Goal: Information Seeking & Learning: Check status

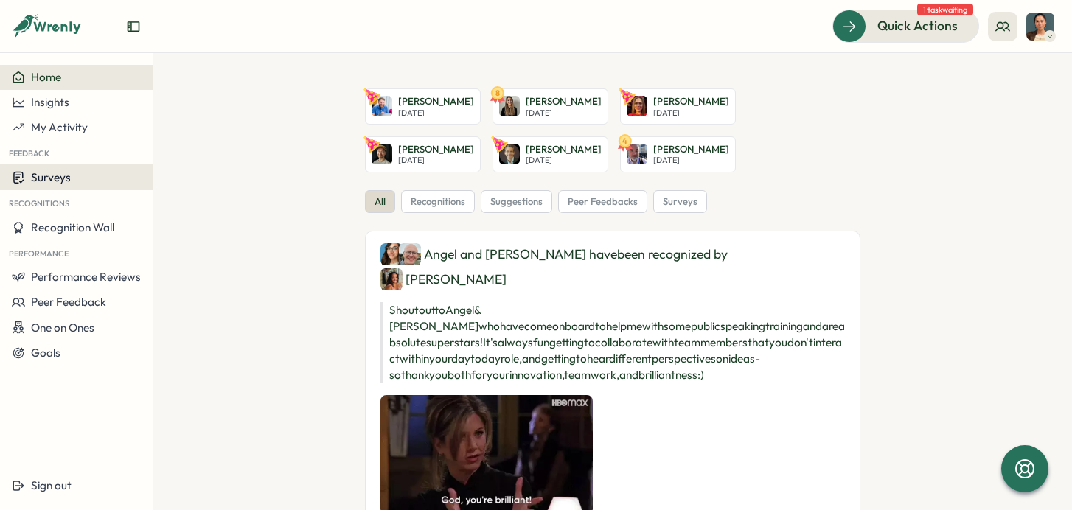
click at [64, 182] on span "Surveys" at bounding box center [51, 177] width 40 height 14
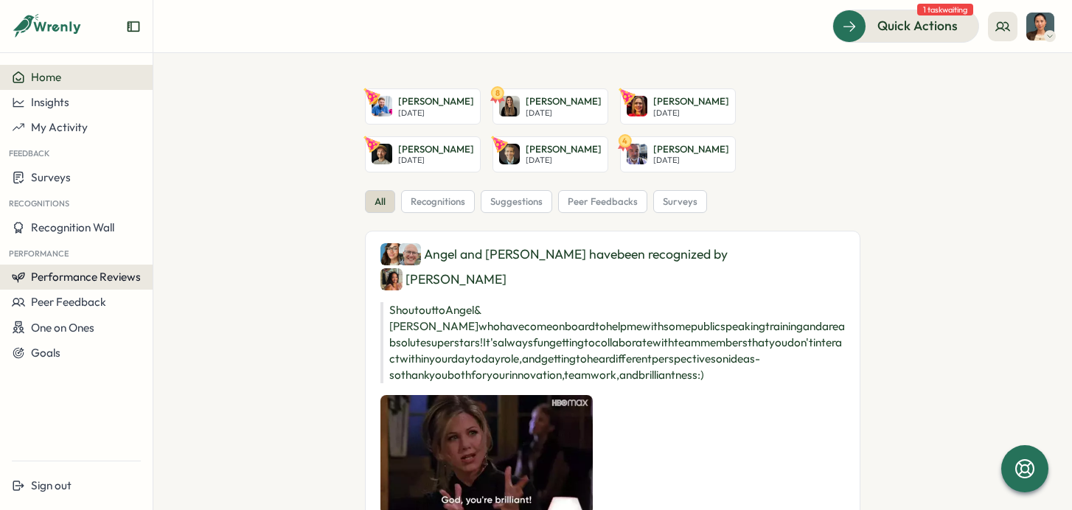
click at [66, 275] on span "Performance Reviews" at bounding box center [86, 277] width 110 height 14
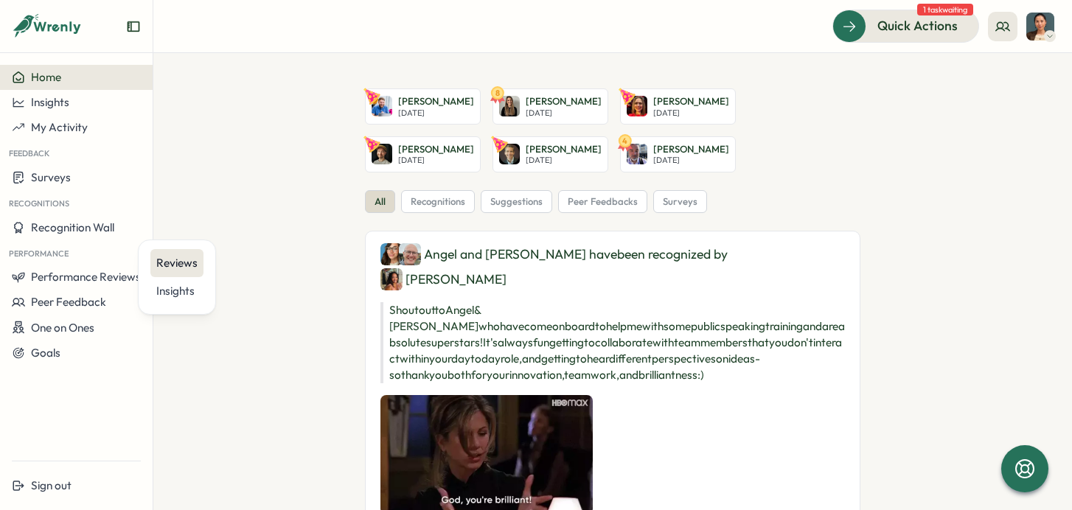
click at [185, 268] on div "Reviews" at bounding box center [176, 263] width 41 height 16
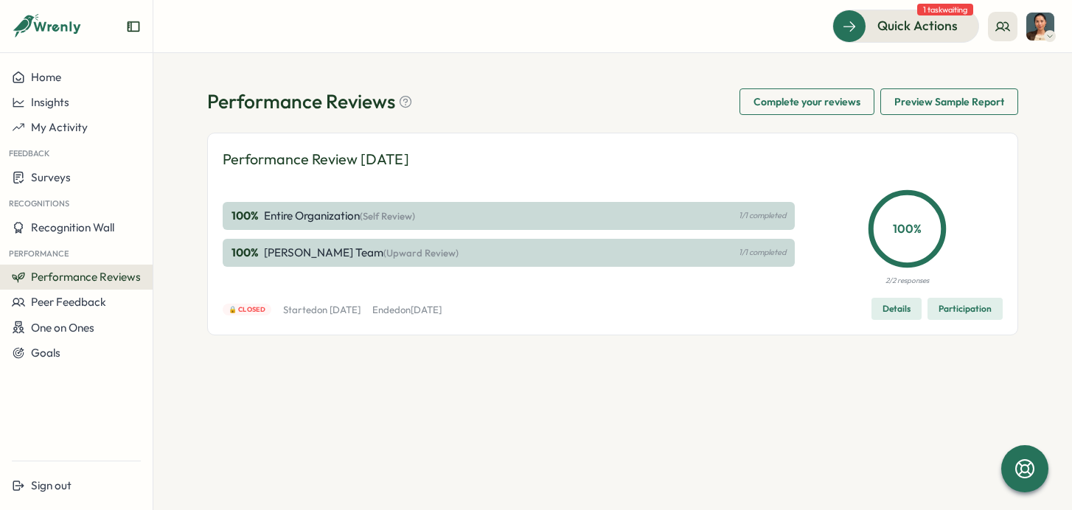
click at [897, 306] on span "Details" at bounding box center [897, 309] width 28 height 21
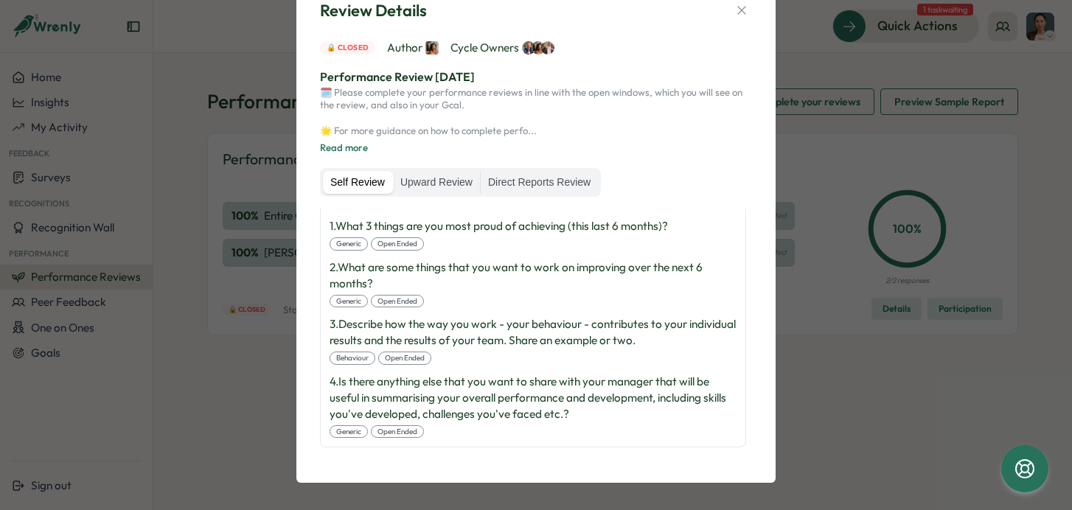
scroll to position [56, 0]
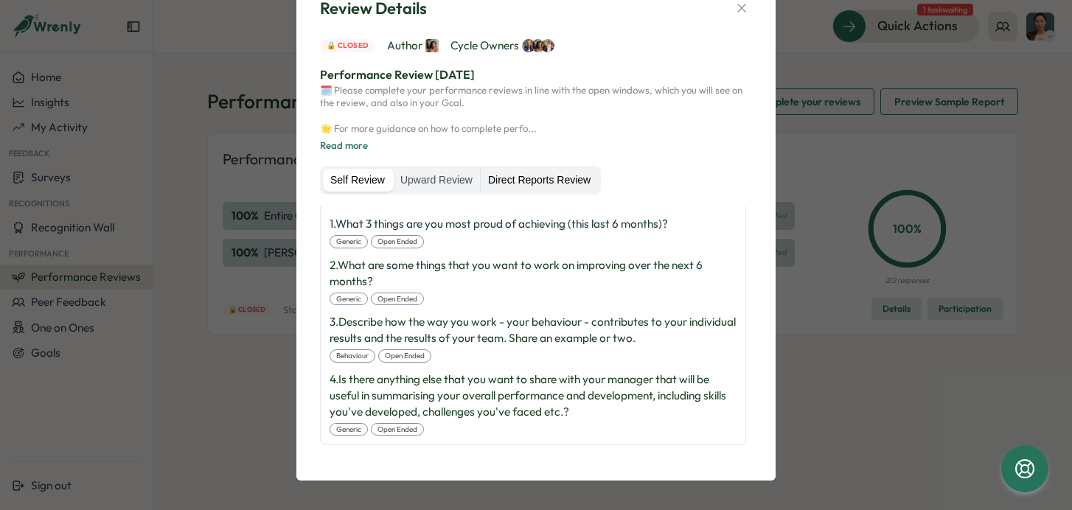
click at [546, 177] on label "Direct Reports Review" at bounding box center [539, 181] width 117 height 24
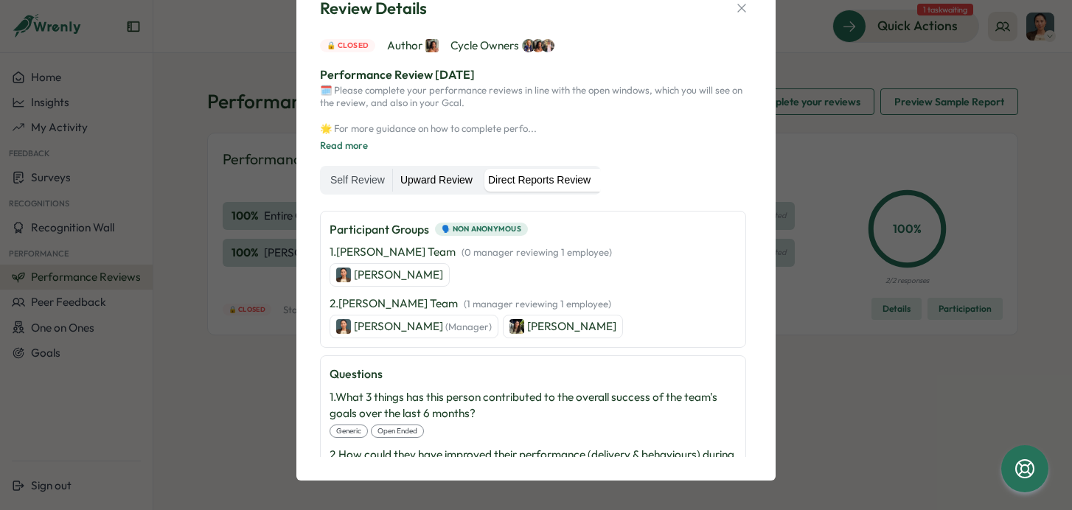
scroll to position [47, 0]
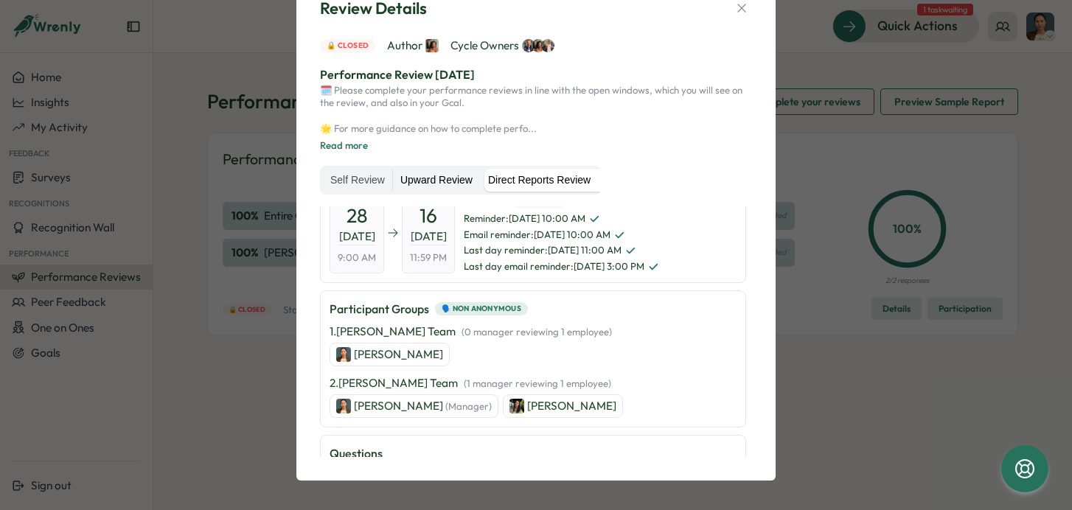
click at [436, 174] on label "Upward Review" at bounding box center [436, 181] width 87 height 24
click at [537, 178] on label "Direct Reports Review" at bounding box center [539, 181] width 117 height 24
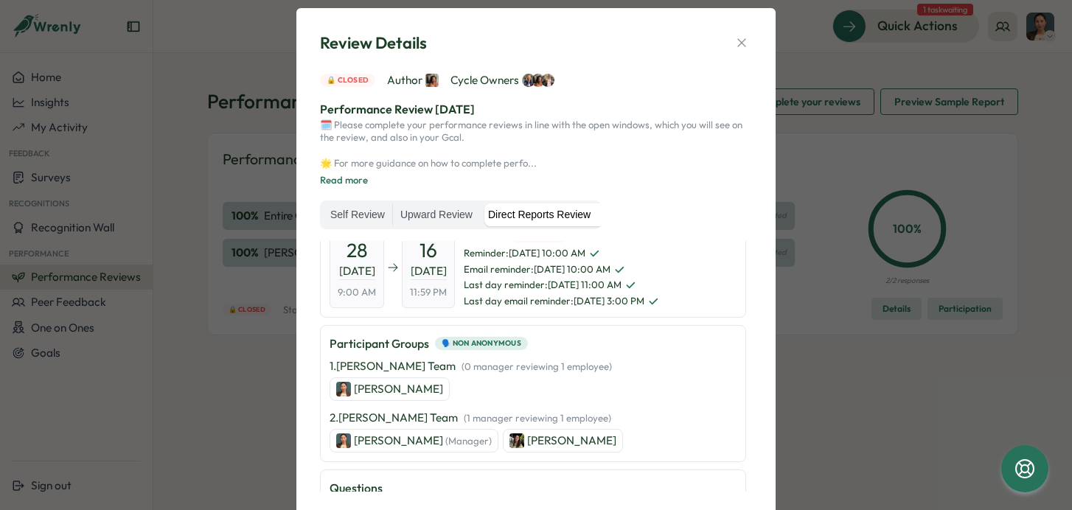
scroll to position [0, 0]
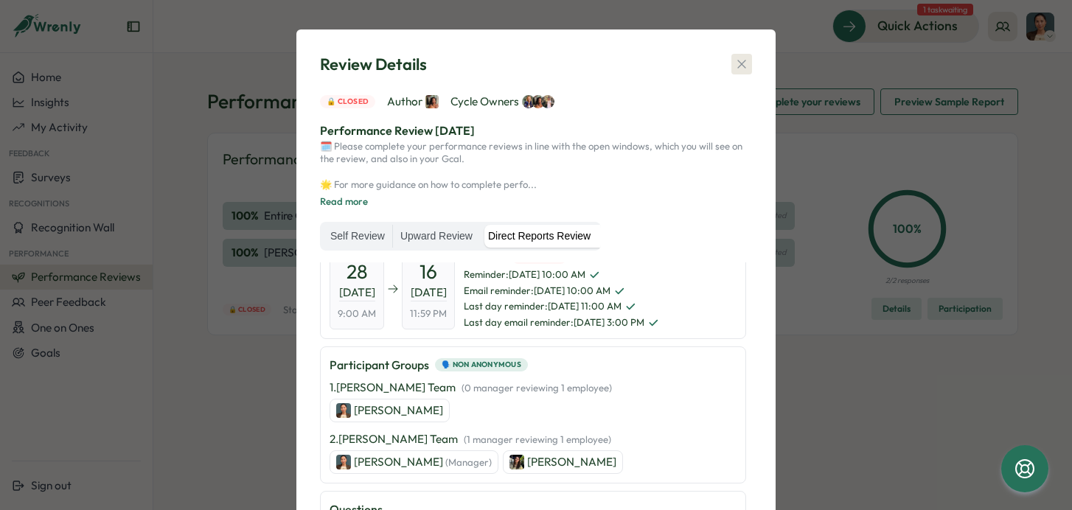
click at [740, 60] on icon "button" at bounding box center [741, 64] width 15 height 15
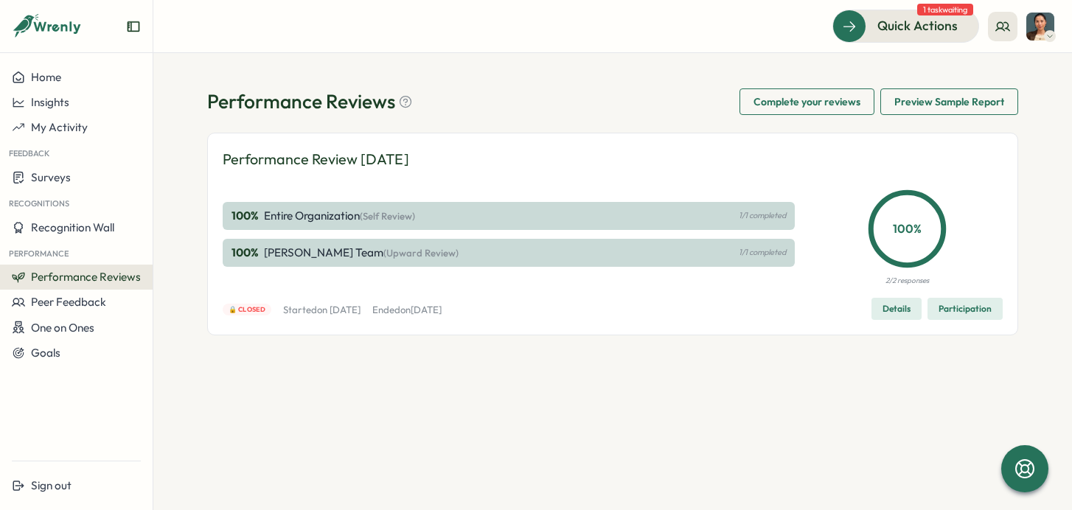
click at [978, 312] on span "Participation" at bounding box center [965, 309] width 53 height 21
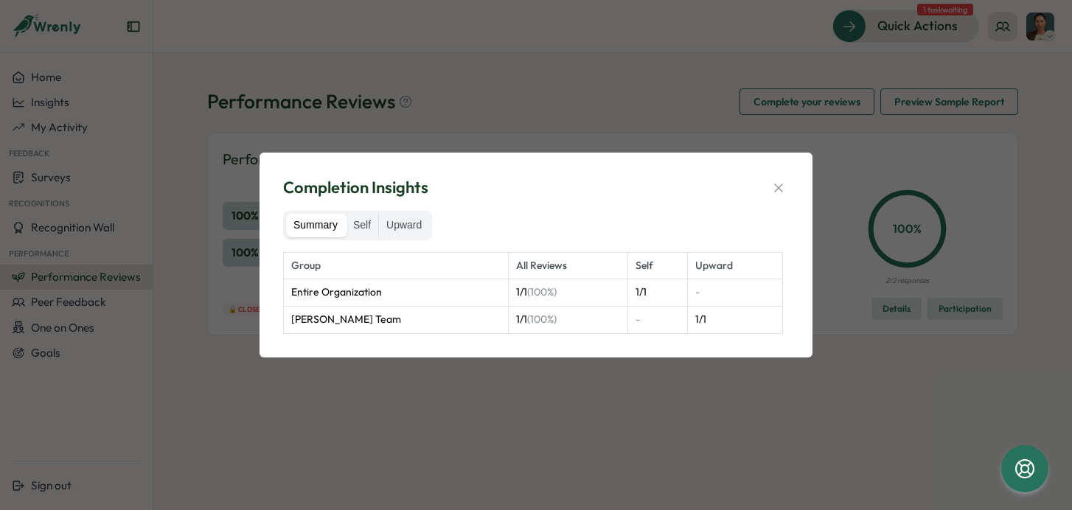
click at [770, 174] on div "Completion Insights Summary Self Upward Group All Reviews Self Upward Entire Or…" at bounding box center [536, 255] width 518 height 170
click at [788, 189] on button "button" at bounding box center [778, 188] width 21 height 21
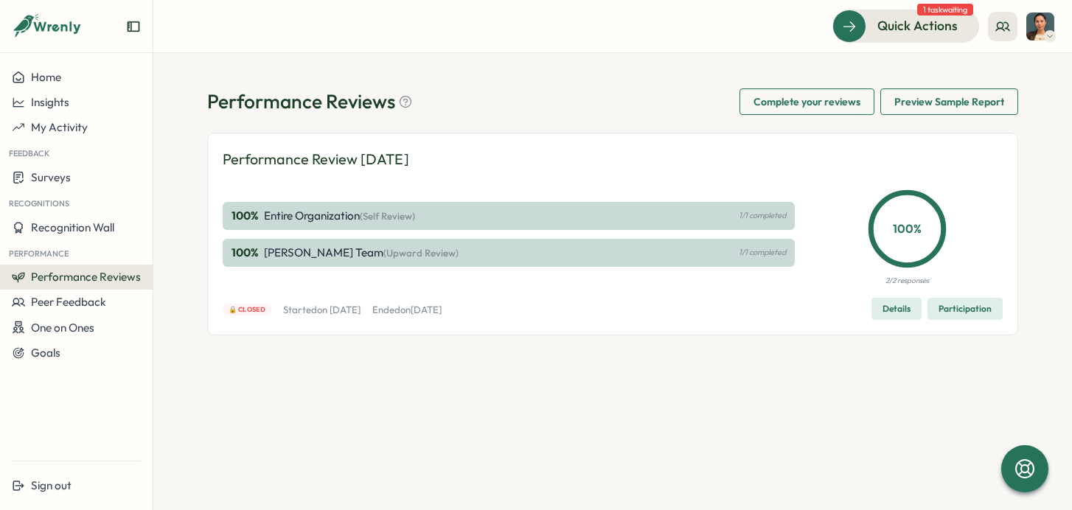
click at [72, 162] on div "Feedback" at bounding box center [76, 152] width 153 height 24
click at [72, 170] on div "Surveys" at bounding box center [76, 177] width 129 height 14
click at [183, 166] on div "Insights" at bounding box center [211, 164] width 110 height 16
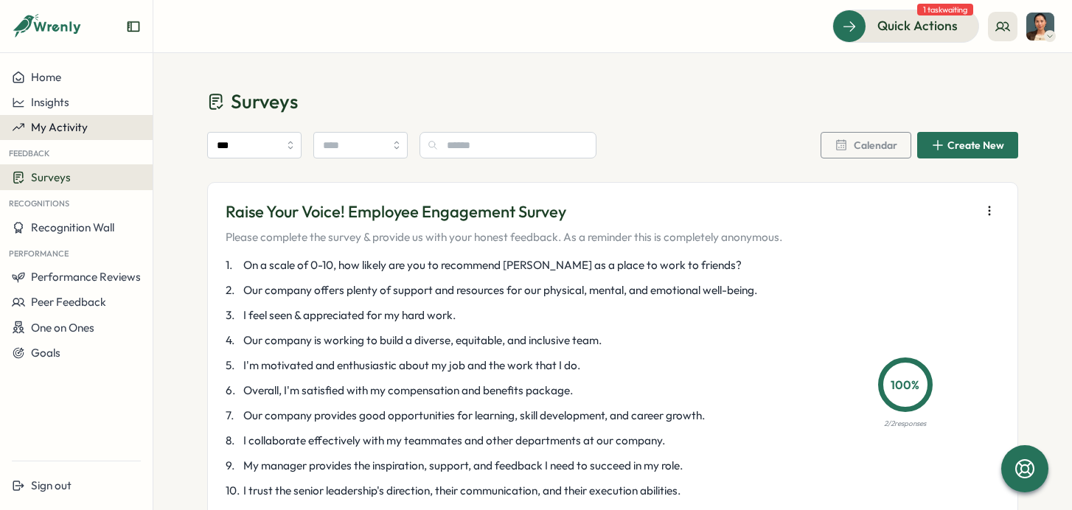
click at [79, 127] on span "My Activity" at bounding box center [59, 127] width 57 height 14
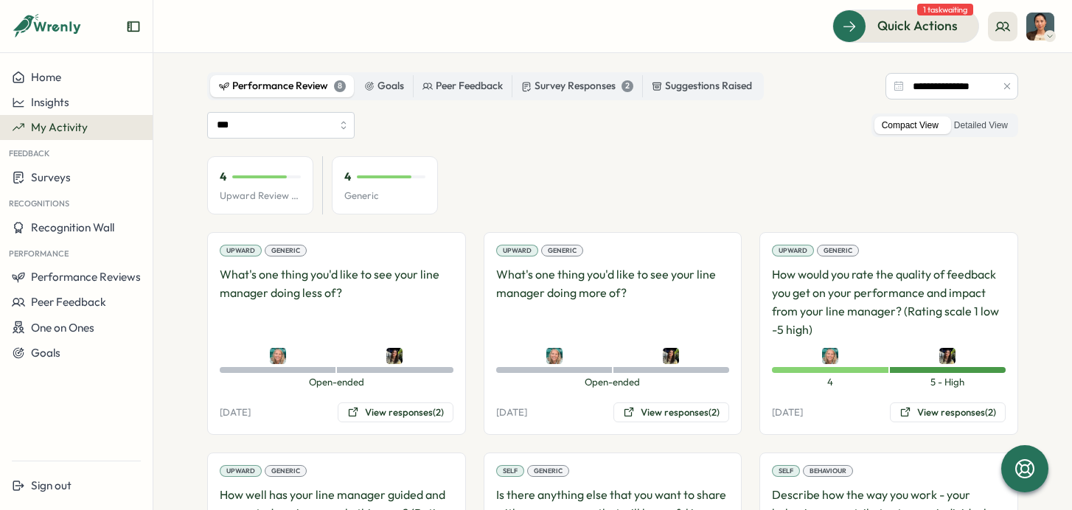
scroll to position [77, 0]
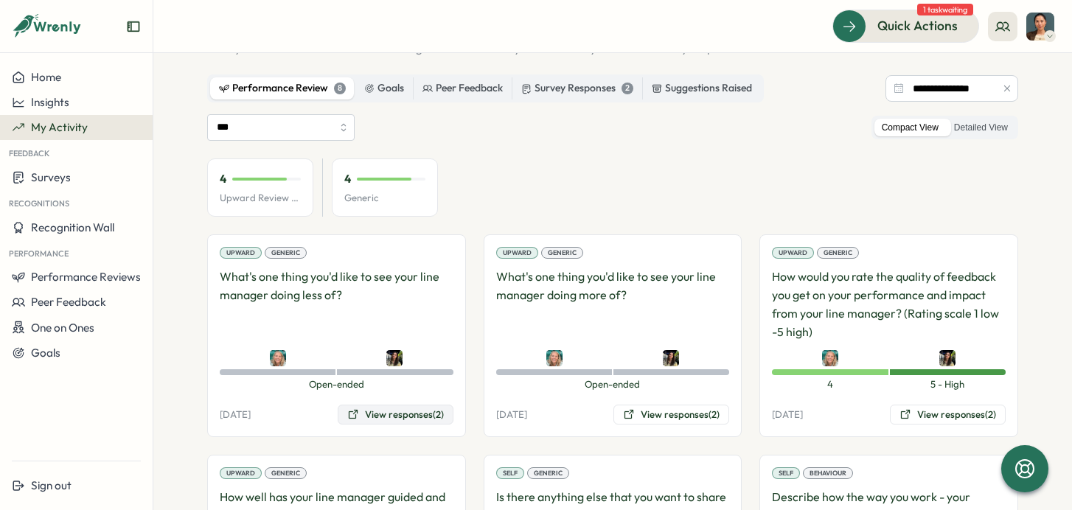
click at [360, 416] on button "View responses (2)" at bounding box center [396, 415] width 116 height 21
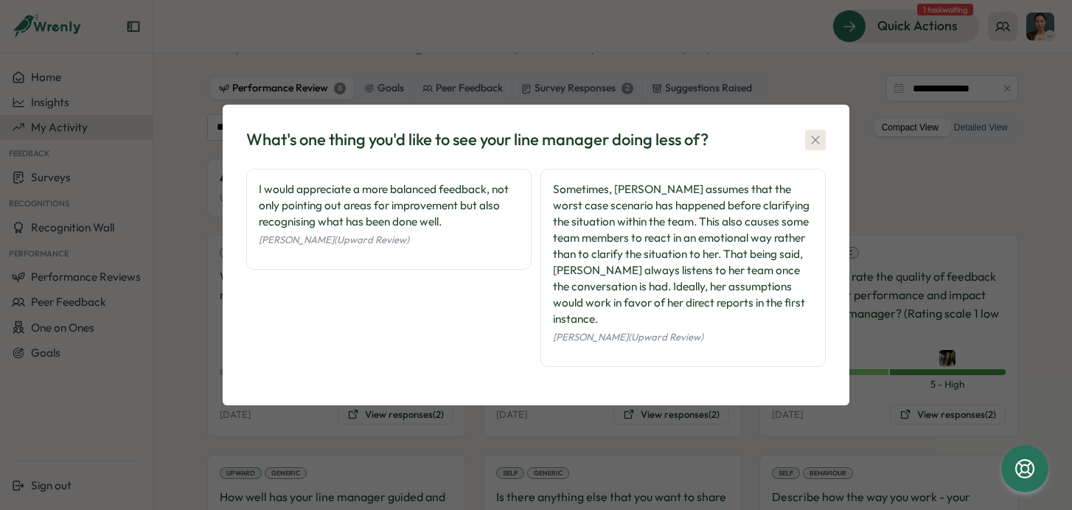
click at [815, 136] on icon "button" at bounding box center [815, 140] width 15 height 15
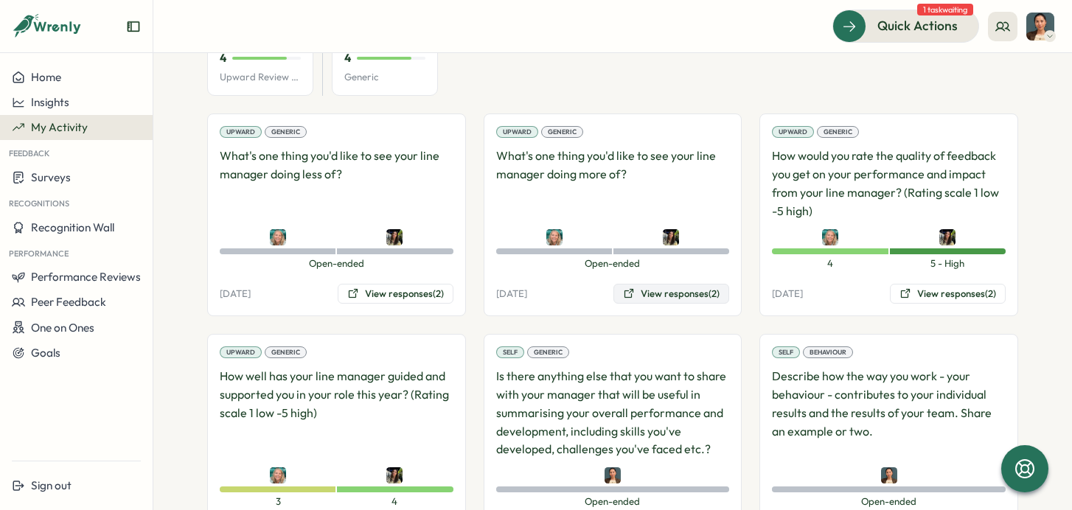
scroll to position [130, 0]
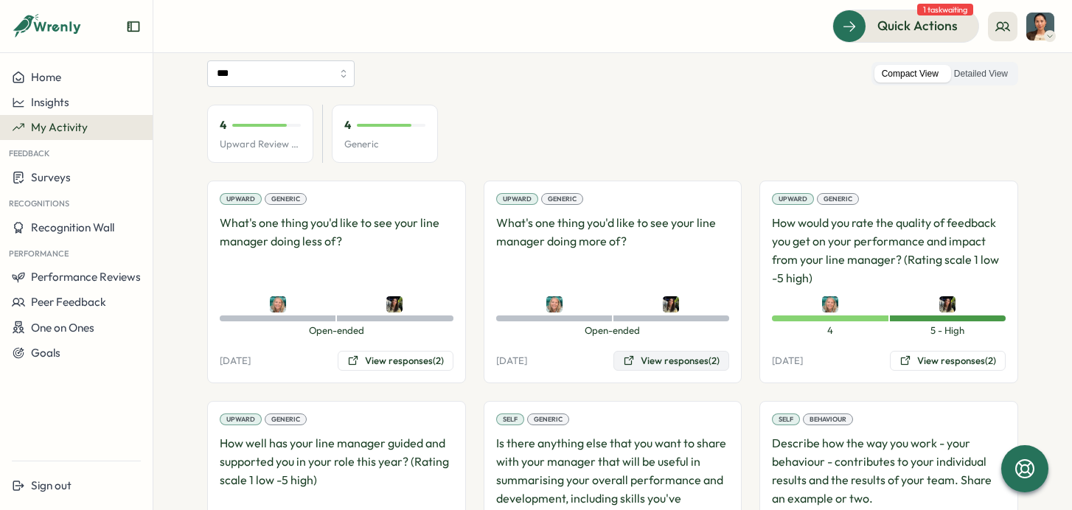
click at [649, 364] on button "View responses (2)" at bounding box center [671, 361] width 116 height 21
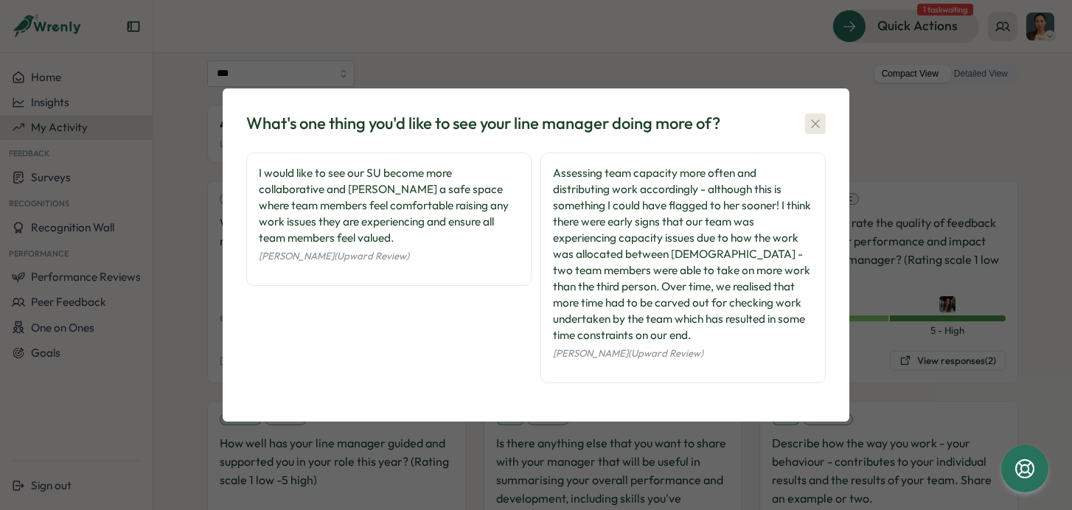
click at [820, 127] on icon "button" at bounding box center [815, 123] width 15 height 15
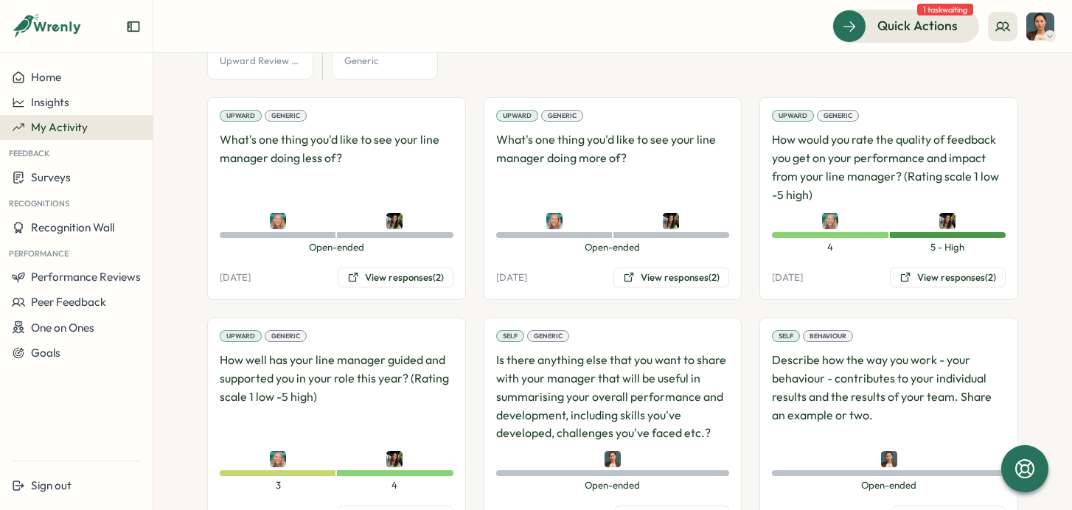
scroll to position [220, 0]
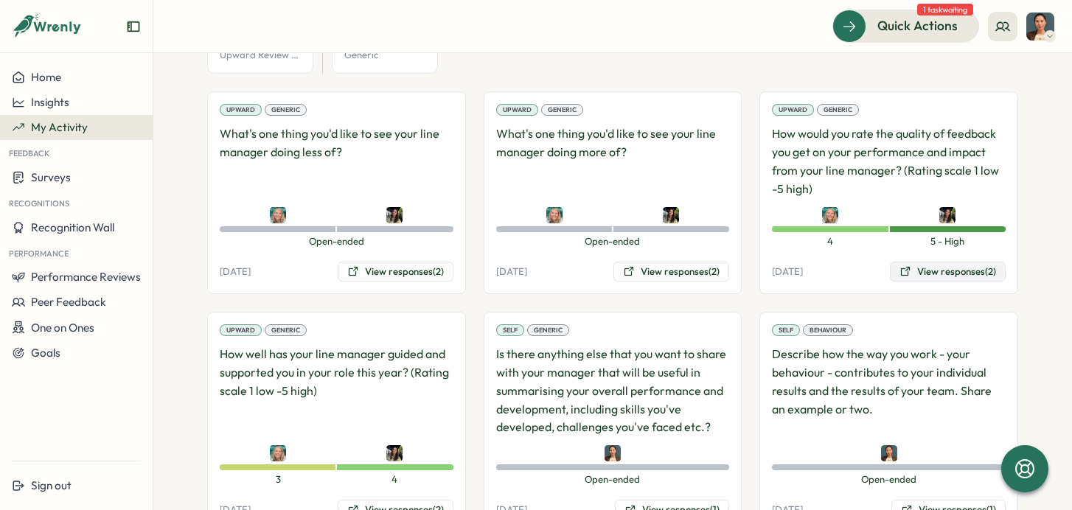
click at [894, 269] on button "View responses (2)" at bounding box center [948, 272] width 116 height 21
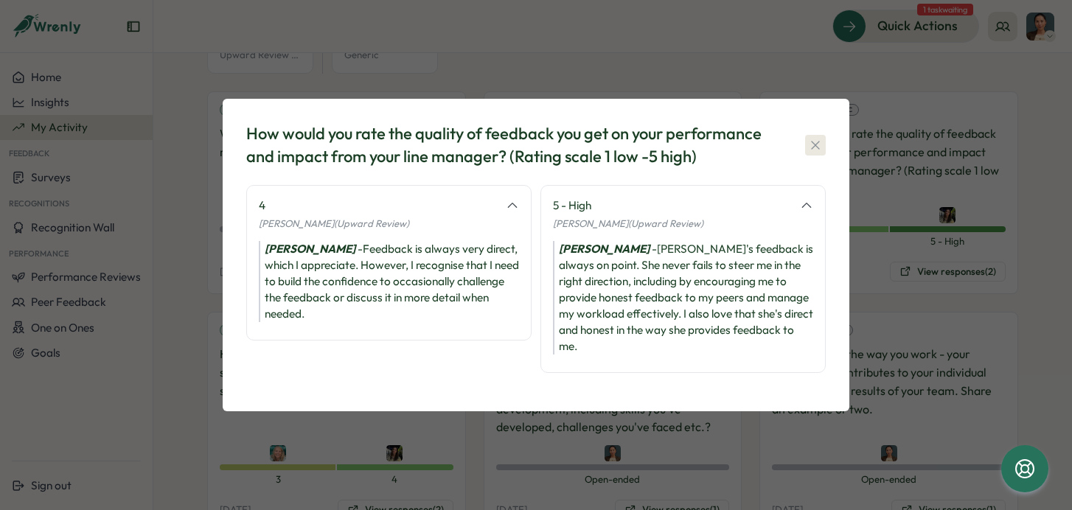
click at [819, 136] on button "button" at bounding box center [815, 145] width 21 height 21
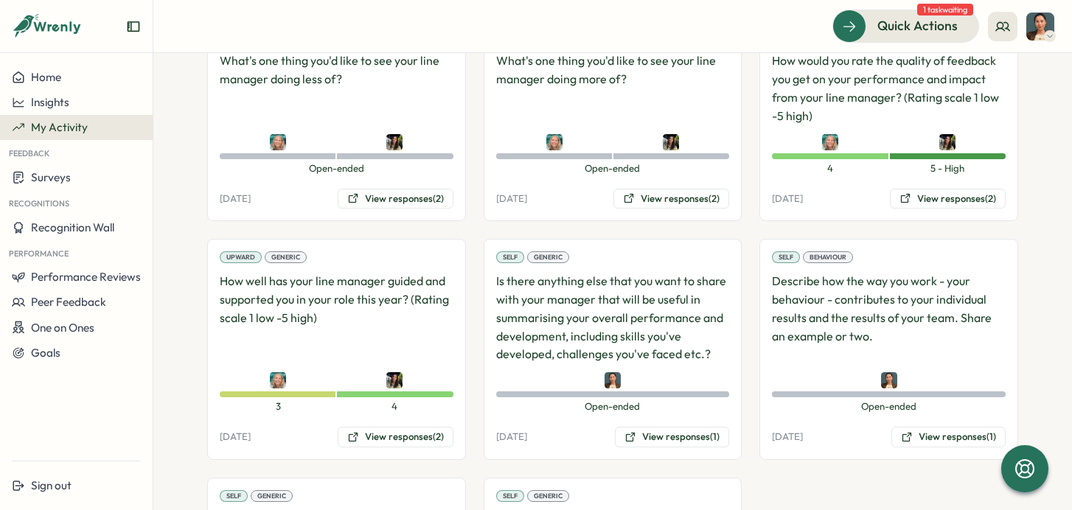
scroll to position [325, 0]
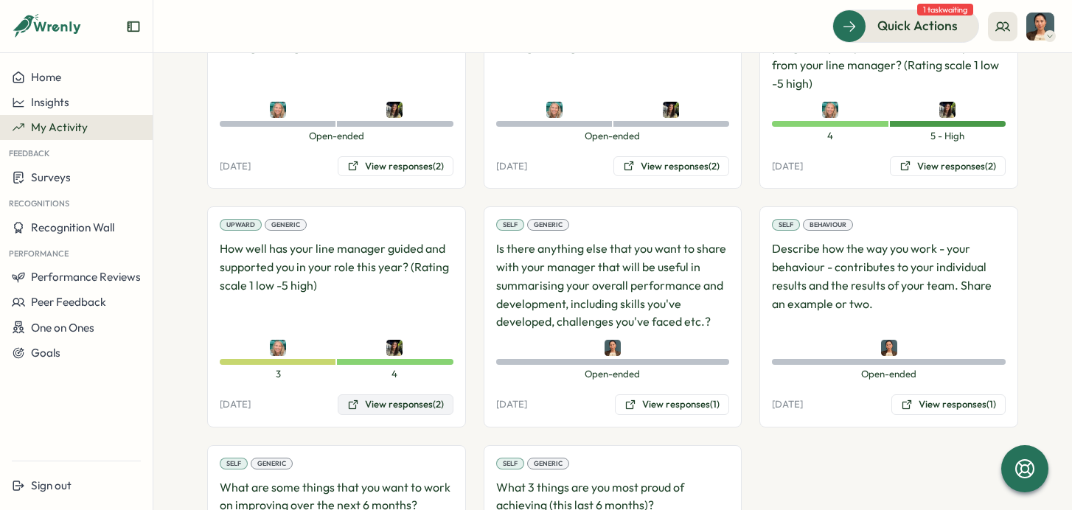
click at [393, 402] on button "View responses (2)" at bounding box center [396, 404] width 116 height 21
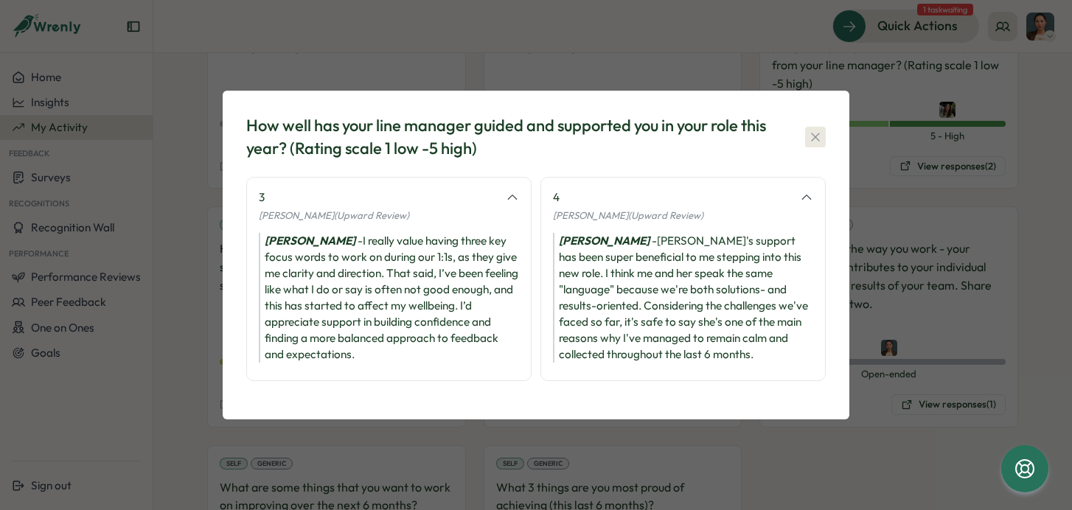
click at [813, 138] on icon "button" at bounding box center [815, 137] width 8 height 8
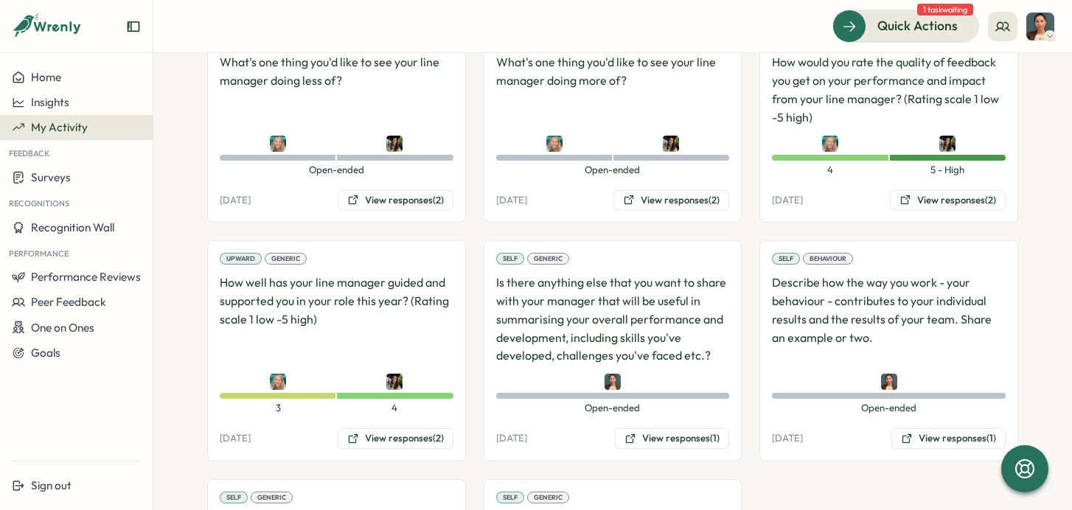
scroll to position [0, 0]
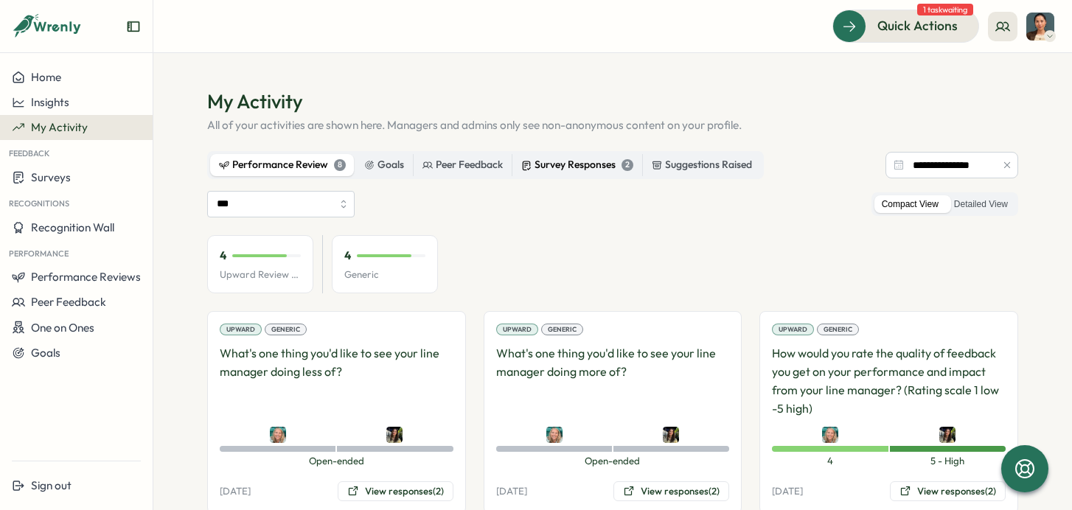
click at [545, 175] on label "Survey Responses 2" at bounding box center [577, 165] width 130 height 22
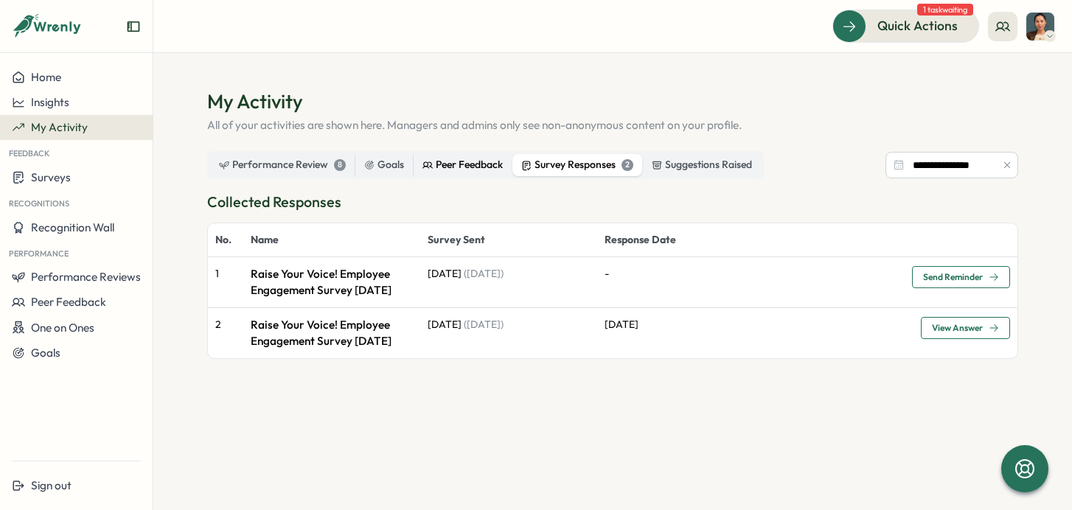
click at [436, 171] on div "Peer Feedback" at bounding box center [462, 165] width 80 height 16
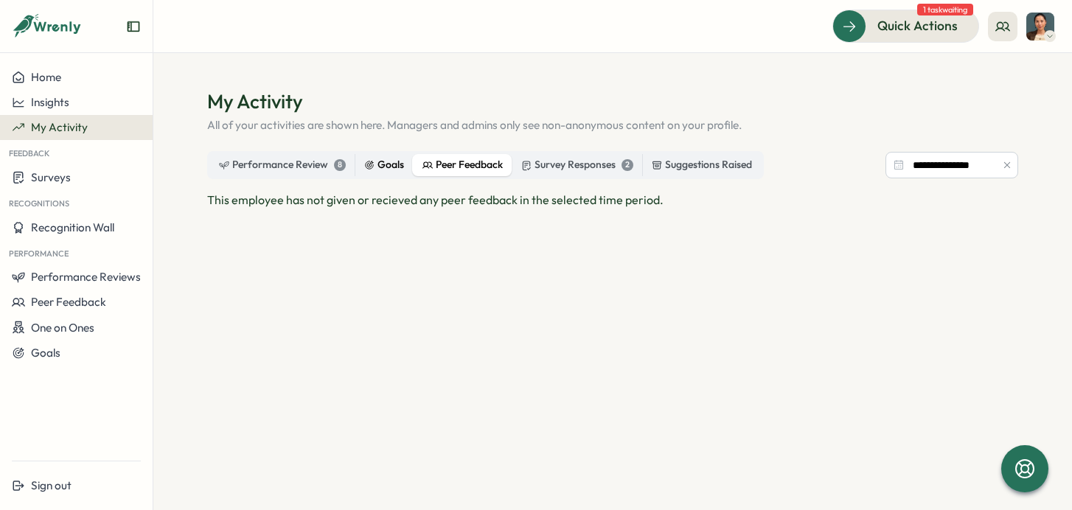
click at [383, 169] on div "Goals" at bounding box center [384, 165] width 40 height 16
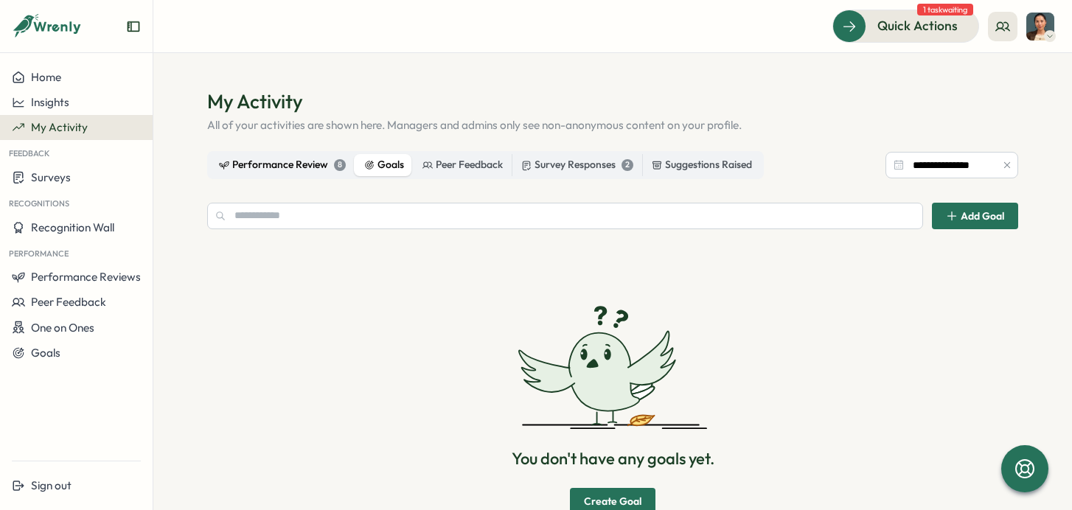
click at [288, 167] on div "Performance Review 8" at bounding box center [282, 165] width 127 height 16
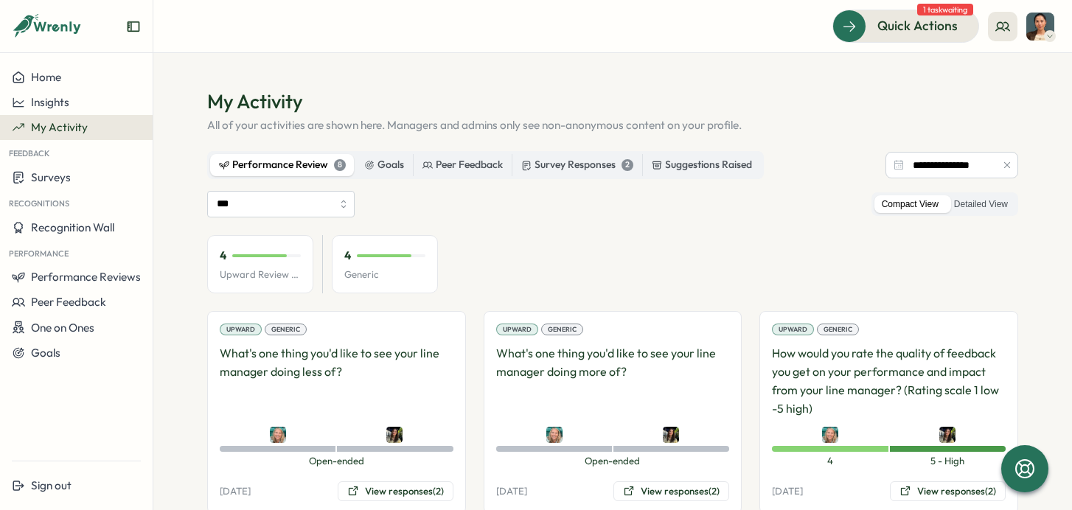
click at [375, 259] on div "4" at bounding box center [384, 256] width 81 height 16
click at [707, 167] on div "Suggestions Raised" at bounding box center [702, 165] width 100 height 16
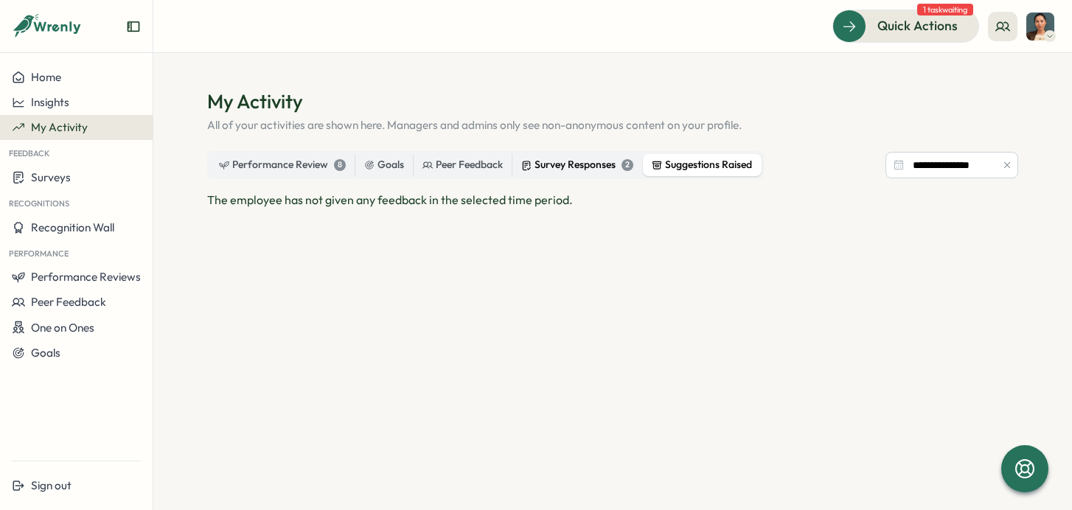
click at [596, 168] on div "Survey Responses 2" at bounding box center [577, 165] width 112 height 16
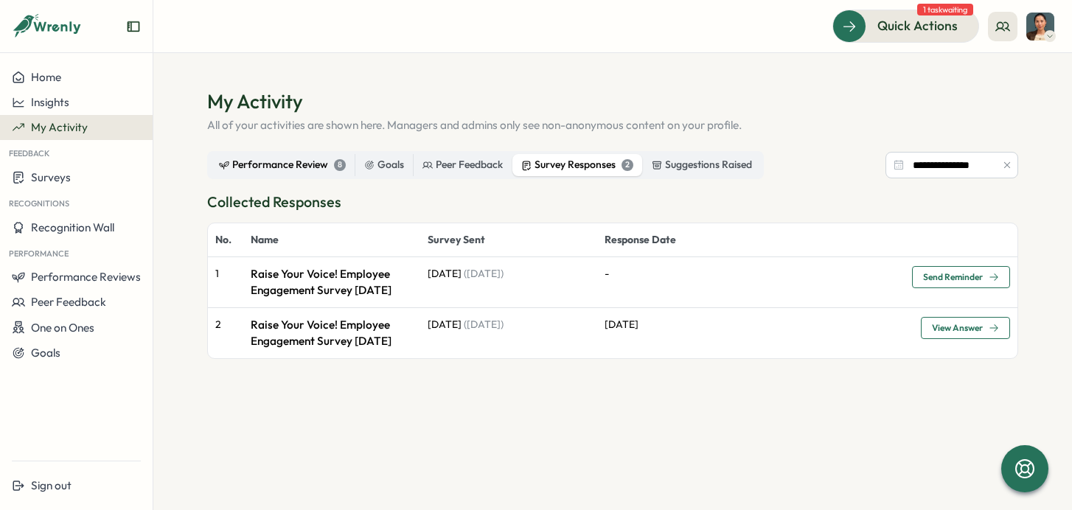
click at [262, 163] on div "Performance Review 8" at bounding box center [282, 165] width 127 height 16
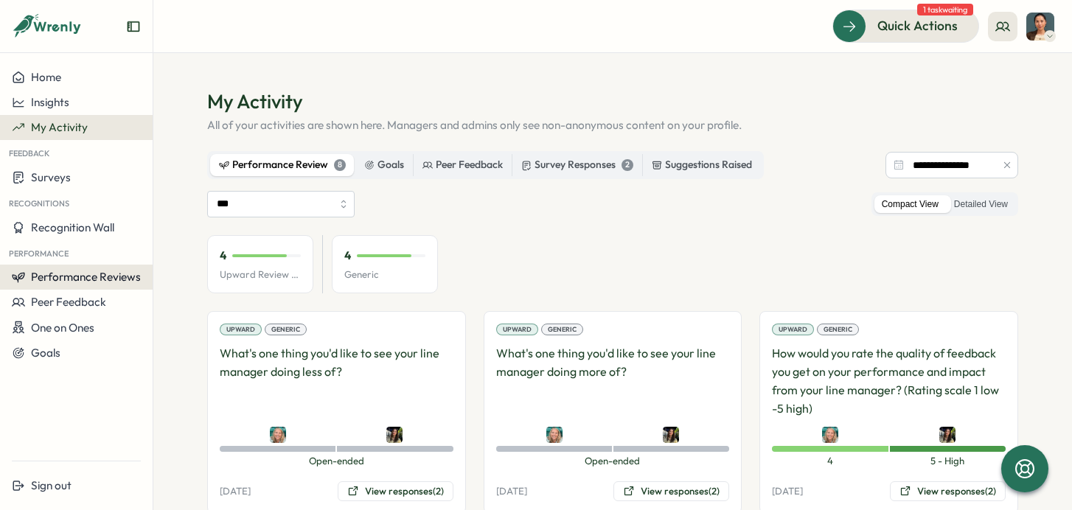
click at [88, 278] on span "Performance Reviews" at bounding box center [86, 277] width 110 height 14
click at [166, 296] on div "Insights" at bounding box center [176, 291] width 41 height 16
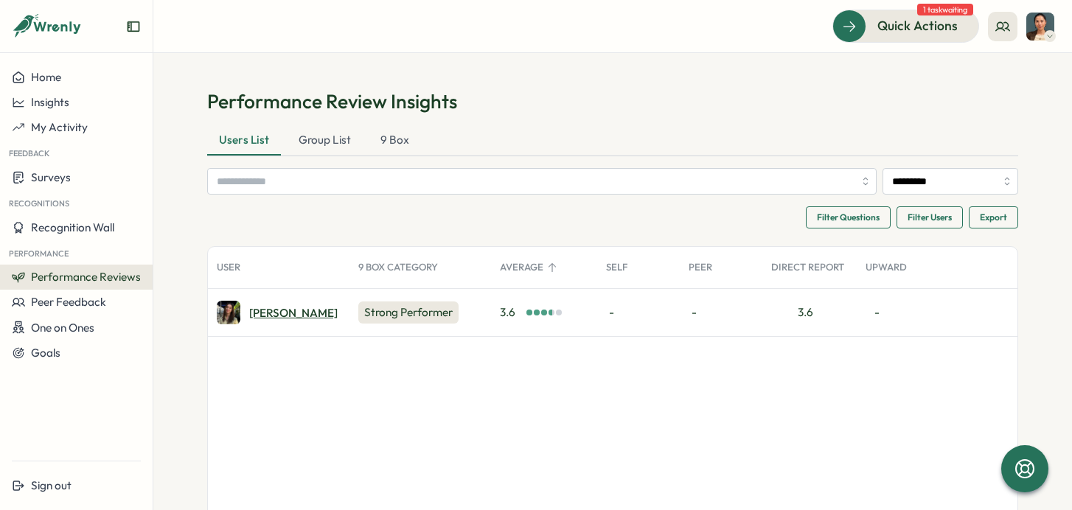
click at [291, 312] on div "Teodora C." at bounding box center [293, 312] width 88 height 11
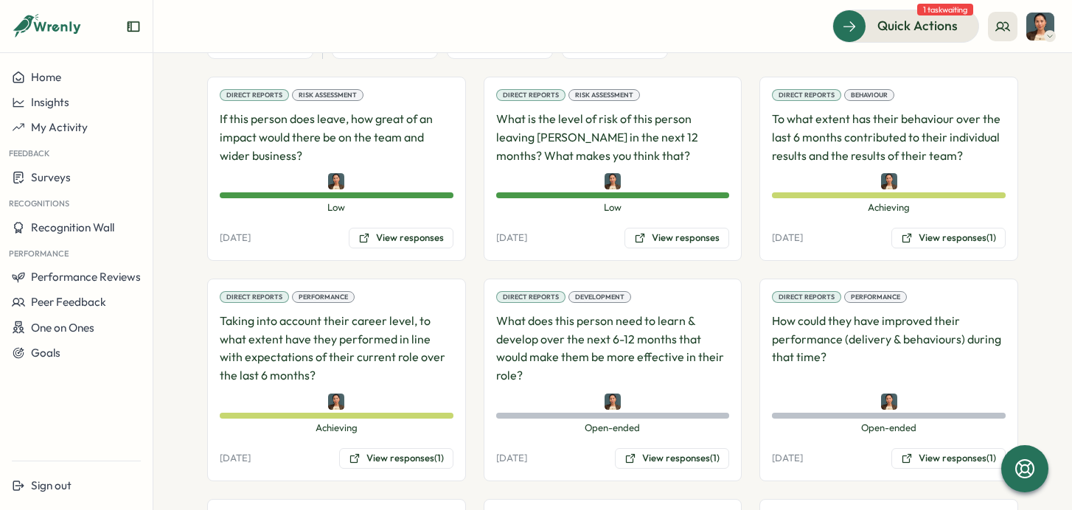
scroll to position [990, 0]
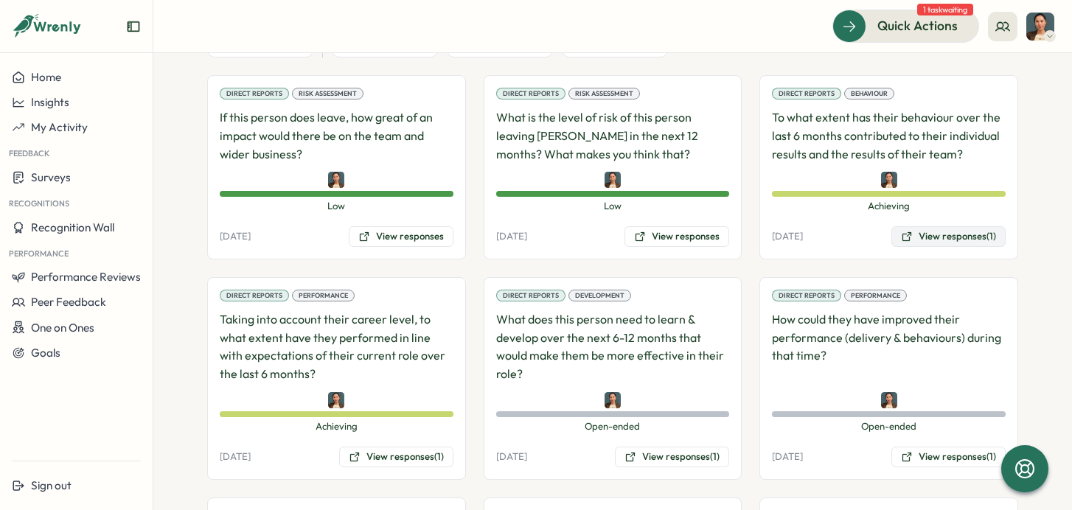
click at [922, 226] on button "View responses (1)" at bounding box center [948, 236] width 114 height 21
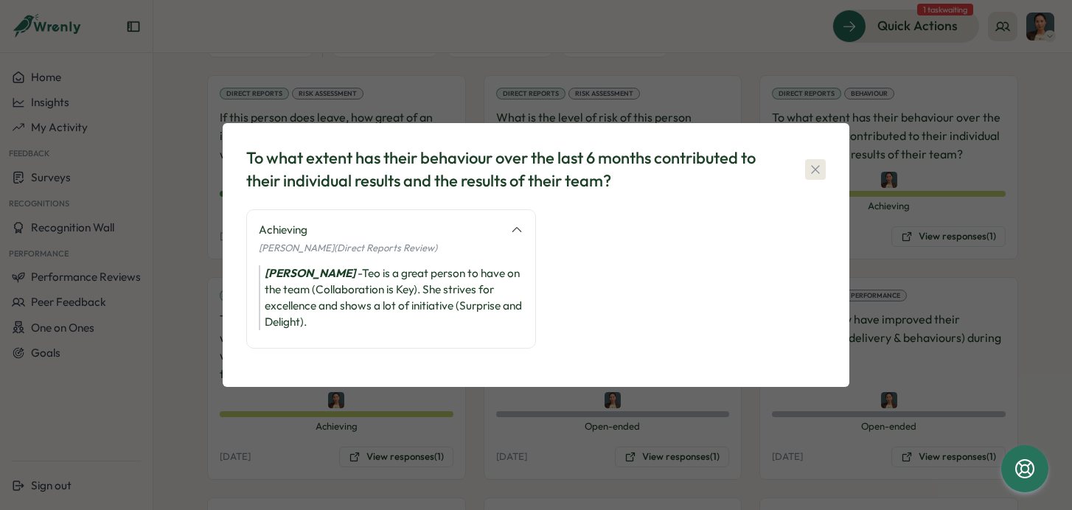
click at [820, 170] on icon "button" at bounding box center [815, 169] width 15 height 15
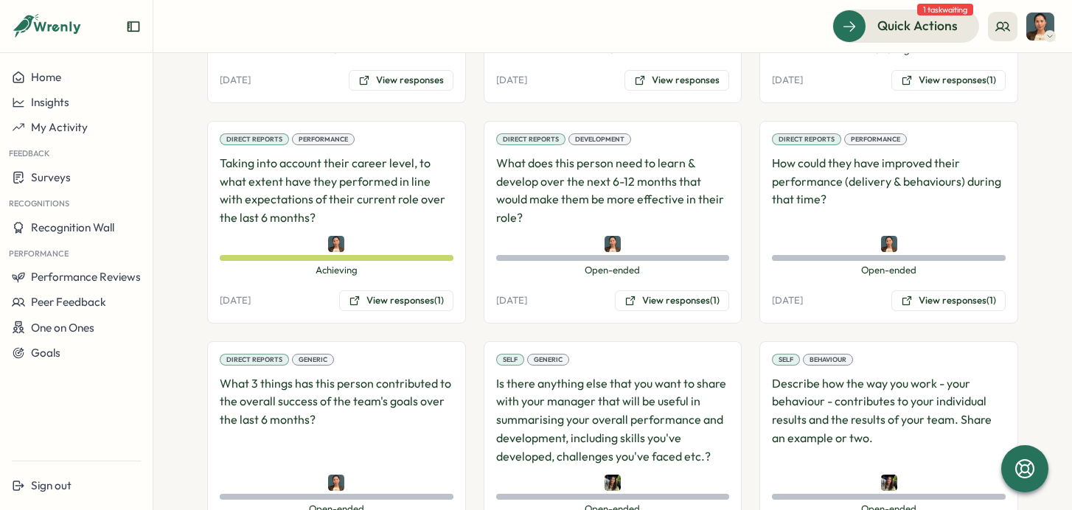
scroll to position [1151, 0]
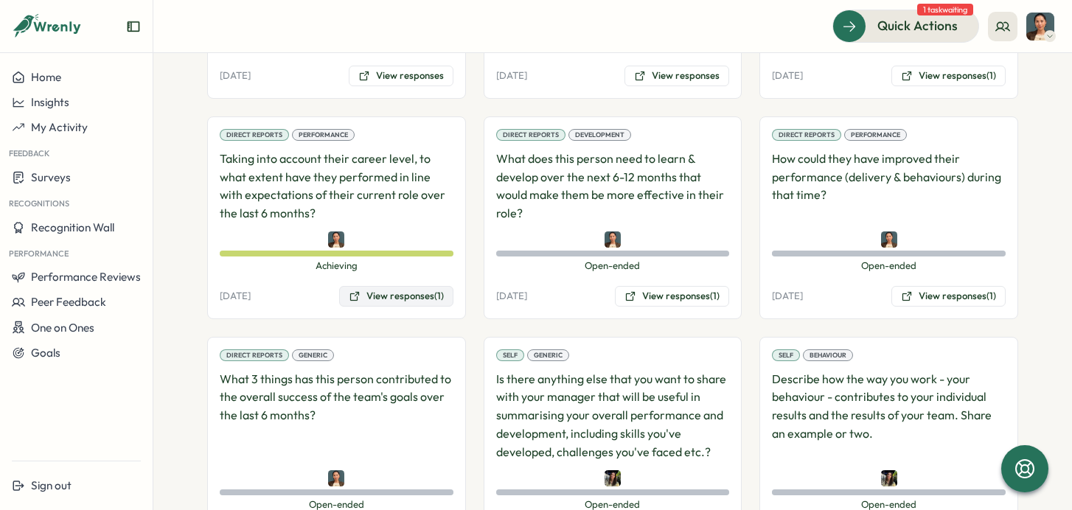
click at [400, 286] on button "View responses (1)" at bounding box center [396, 296] width 114 height 21
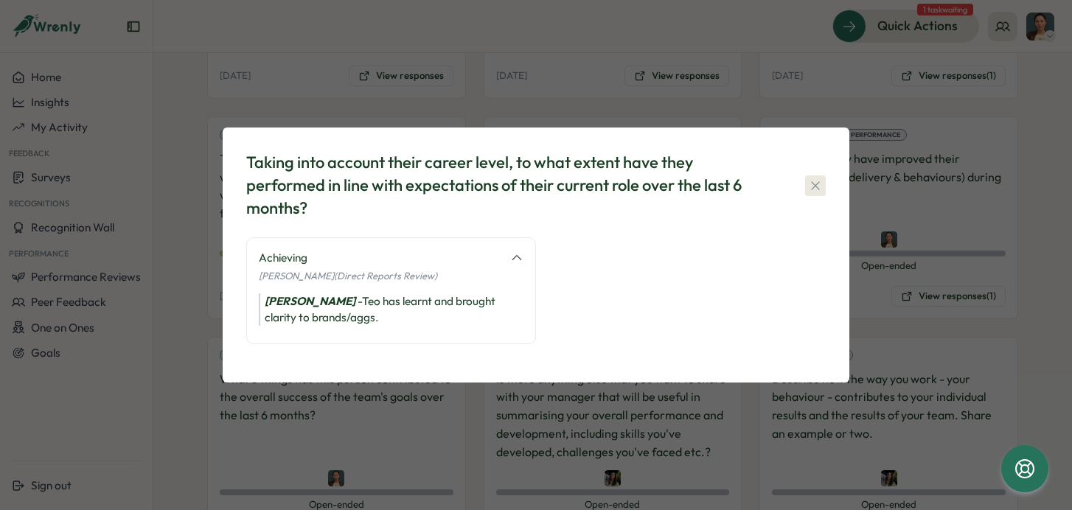
click at [816, 181] on icon "button" at bounding box center [815, 185] width 15 height 15
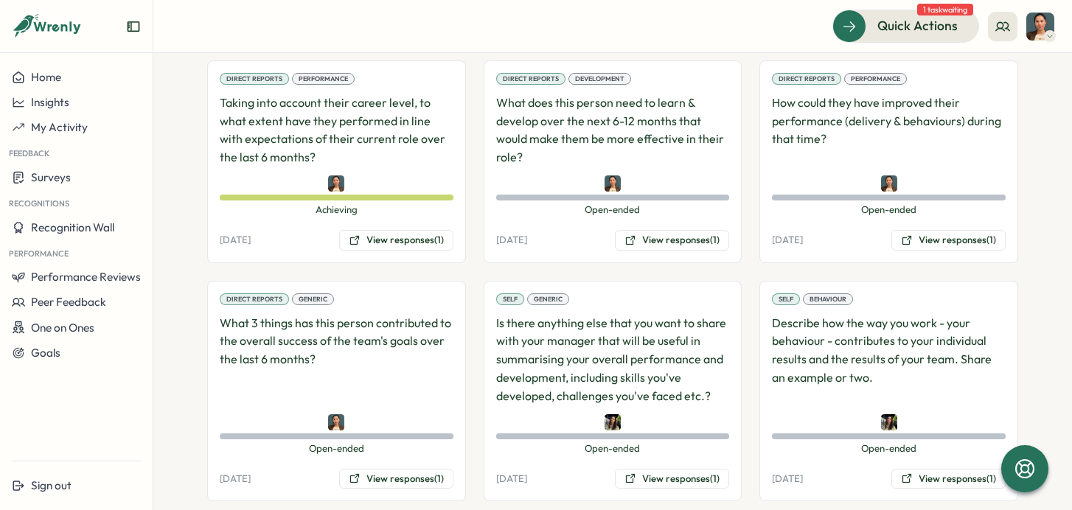
scroll to position [1275, 0]
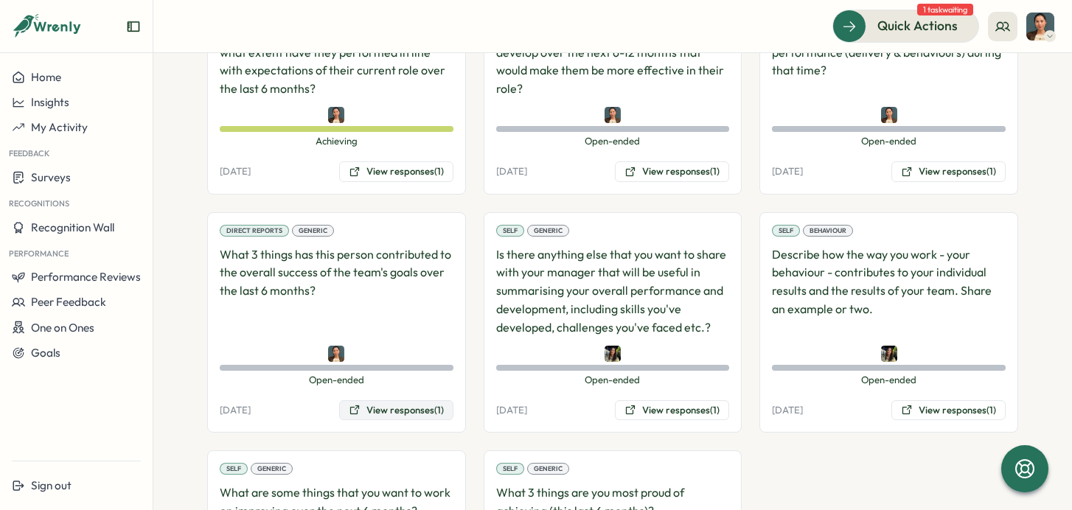
click at [414, 400] on button "View responses (1)" at bounding box center [396, 410] width 114 height 21
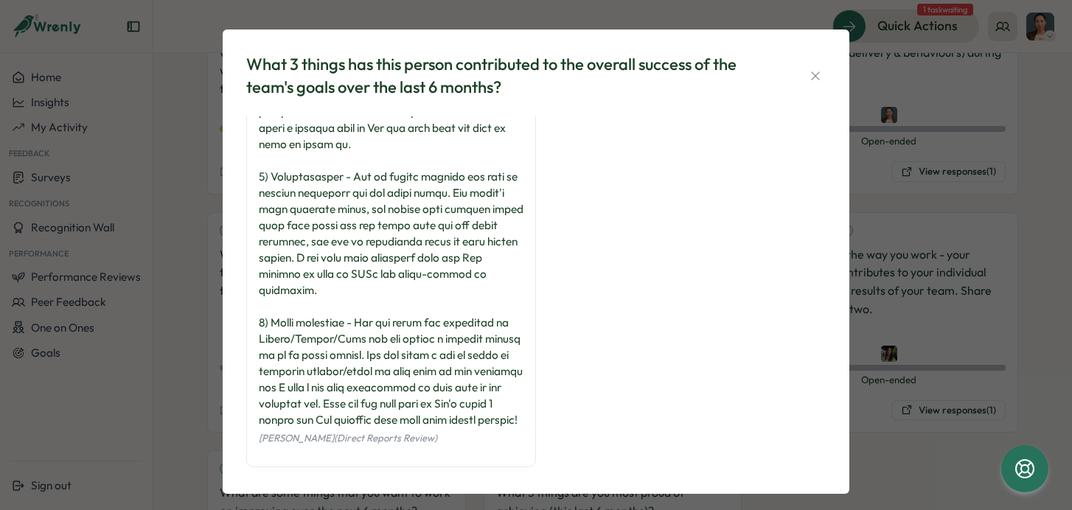
scroll to position [135, 0]
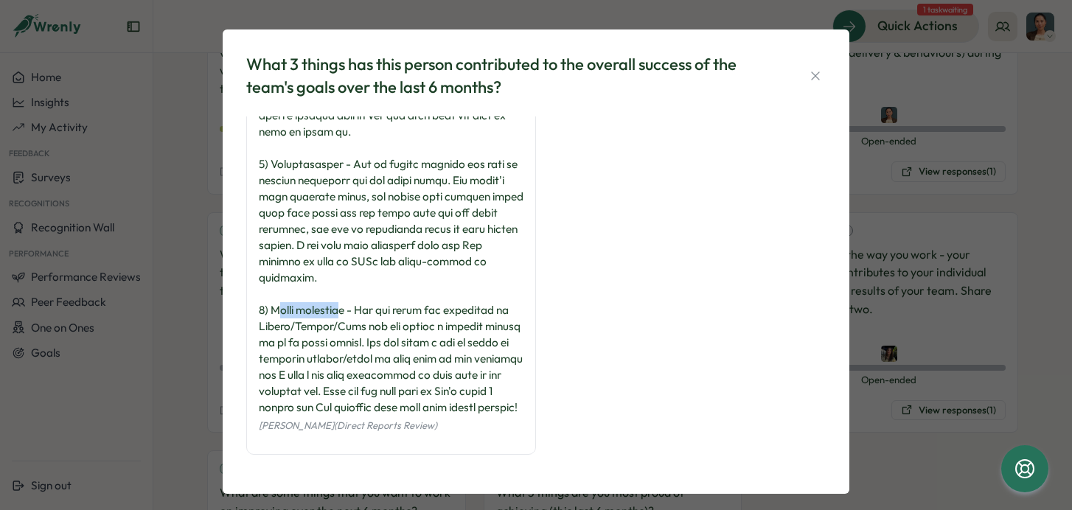
drag, startPoint x: 274, startPoint y: 293, endPoint x: 347, endPoint y: 294, distance: 73.0
click at [347, 294] on div at bounding box center [391, 213] width 265 height 406
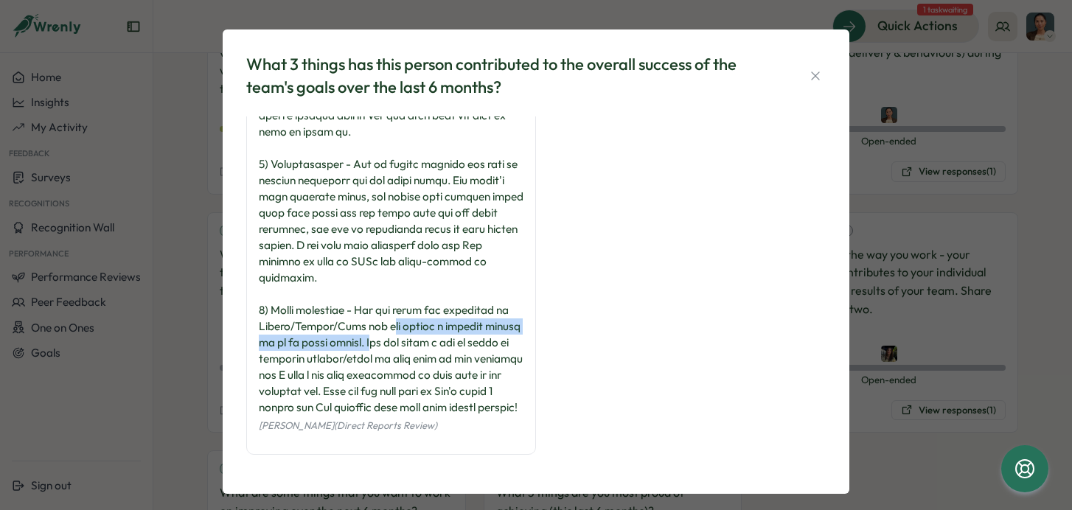
drag, startPoint x: 408, startPoint y: 329, endPoint x: 402, endPoint y: 315, distance: 15.2
click at [402, 315] on div at bounding box center [391, 213] width 265 height 406
click at [808, 74] on icon "button" at bounding box center [815, 76] width 15 height 15
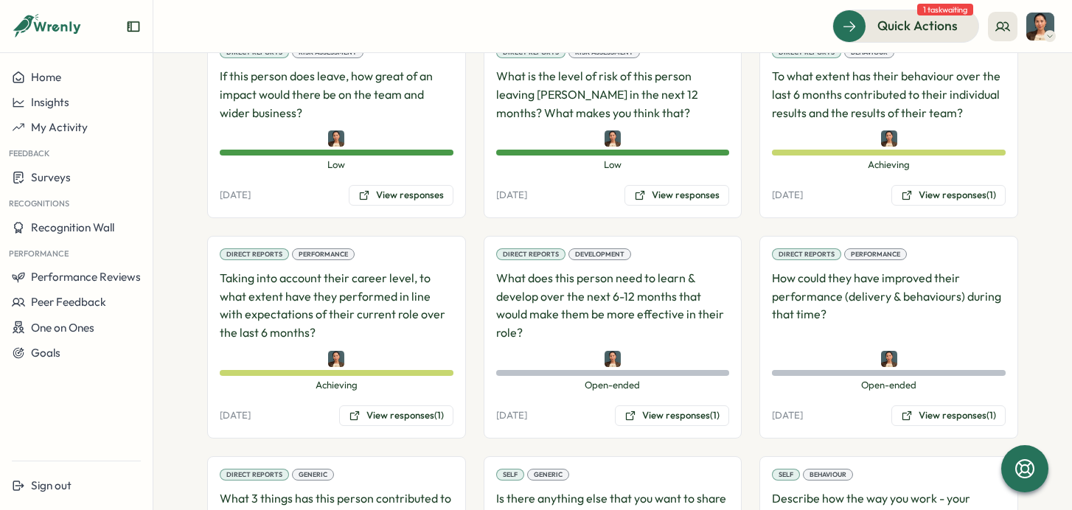
scroll to position [1051, 0]
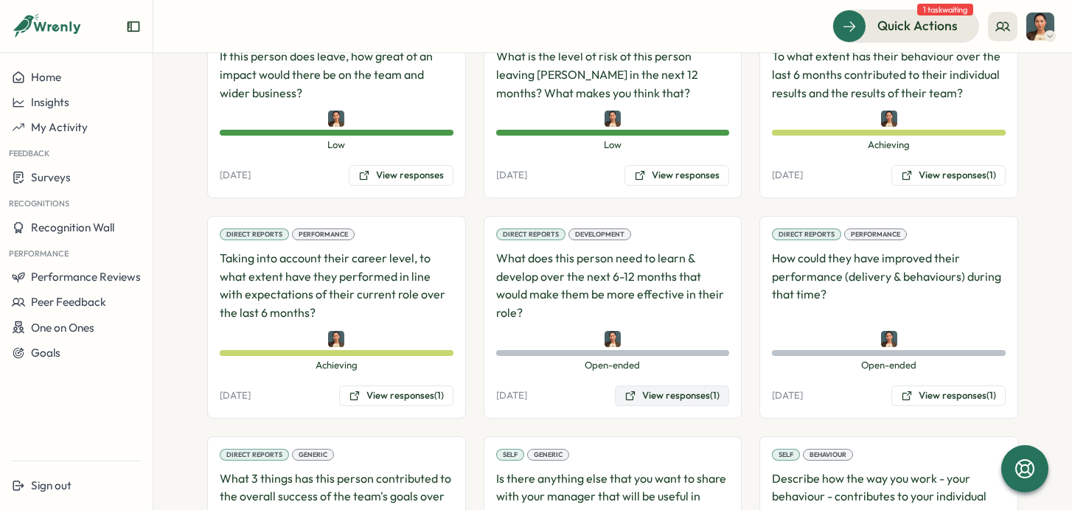
click at [658, 386] on button "View responses (1)" at bounding box center [672, 396] width 114 height 21
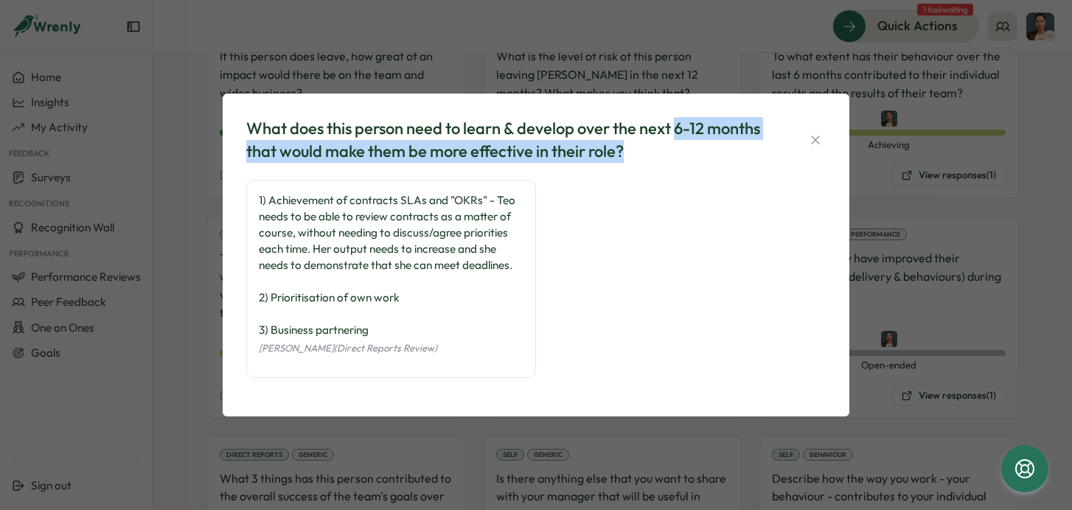
drag, startPoint x: 680, startPoint y: 122, endPoint x: 690, endPoint y: 156, distance: 34.7
click at [690, 156] on div "What does this person need to learn & develop over the next 6-12 months that wo…" at bounding box center [507, 140] width 523 height 46
click at [811, 140] on icon "button" at bounding box center [815, 140] width 15 height 15
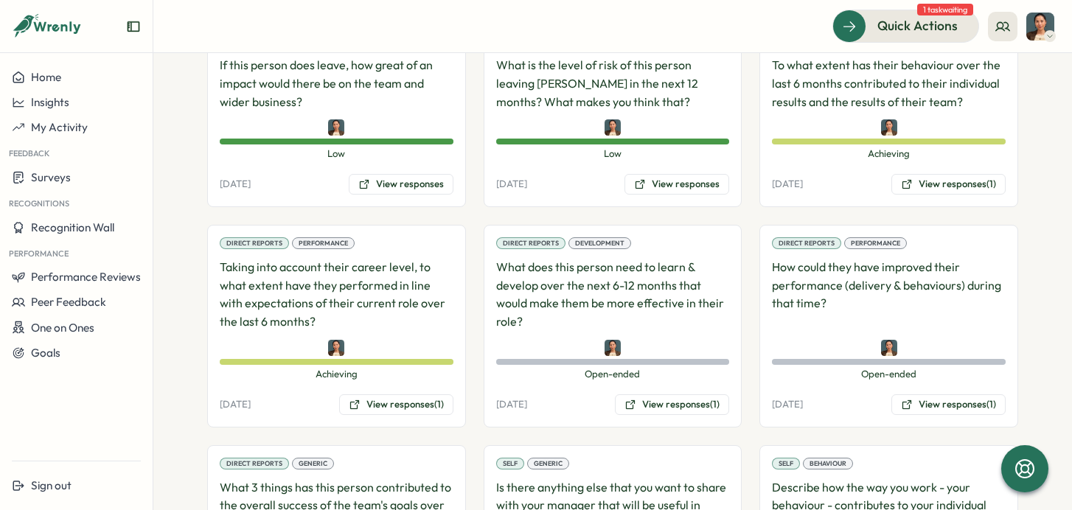
scroll to position [1041, 0]
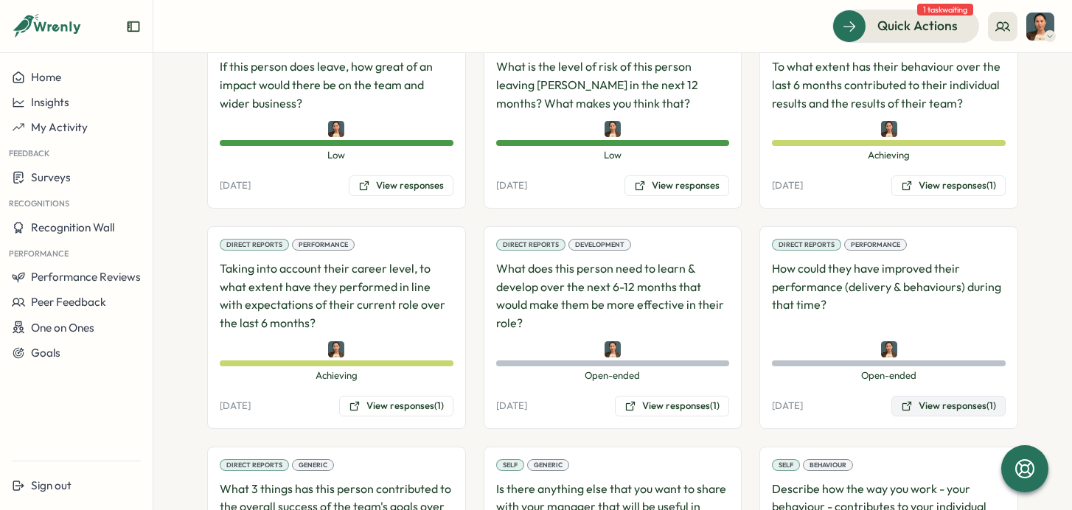
click at [913, 396] on button "View responses (1)" at bounding box center [948, 406] width 114 height 21
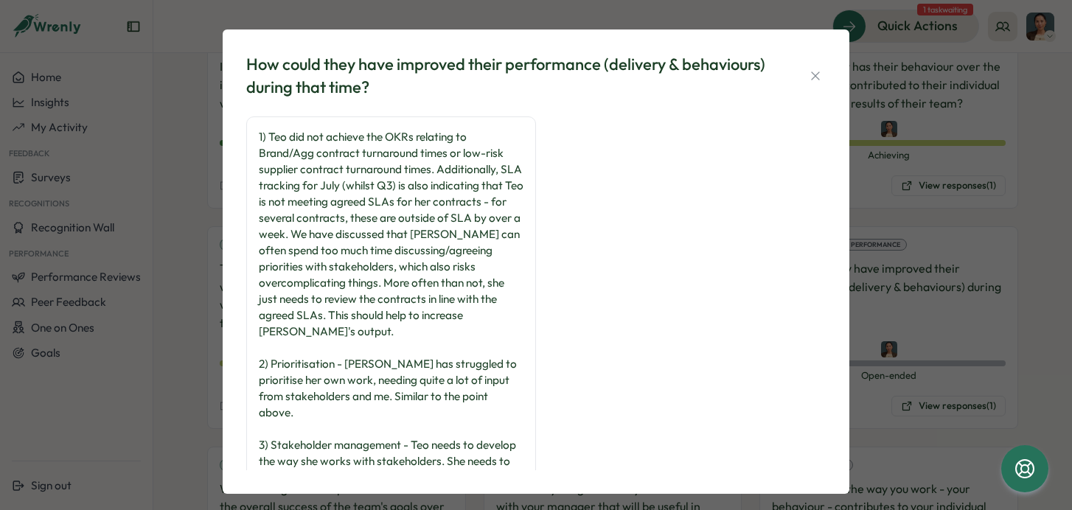
scroll to position [102, 0]
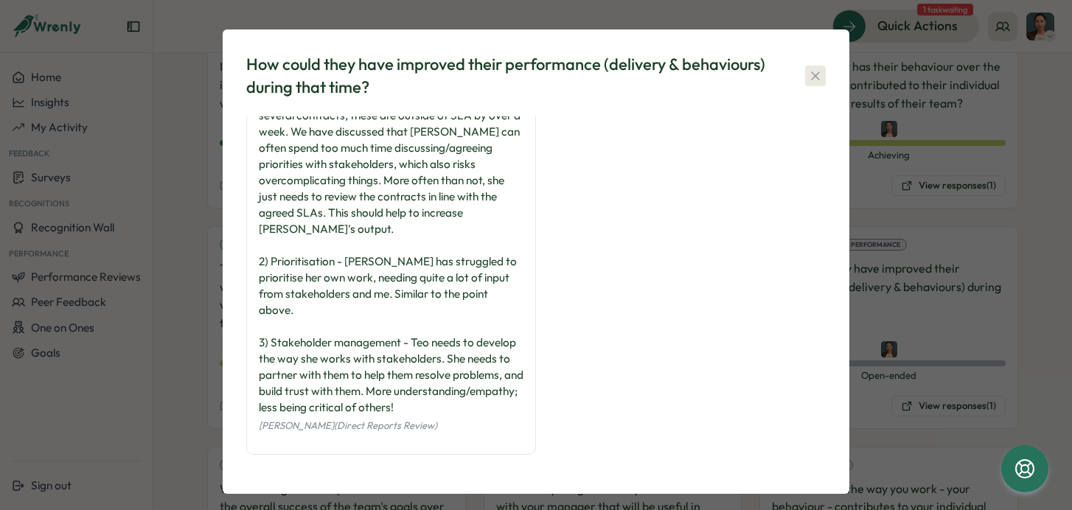
click at [813, 80] on icon "button" at bounding box center [815, 76] width 15 height 15
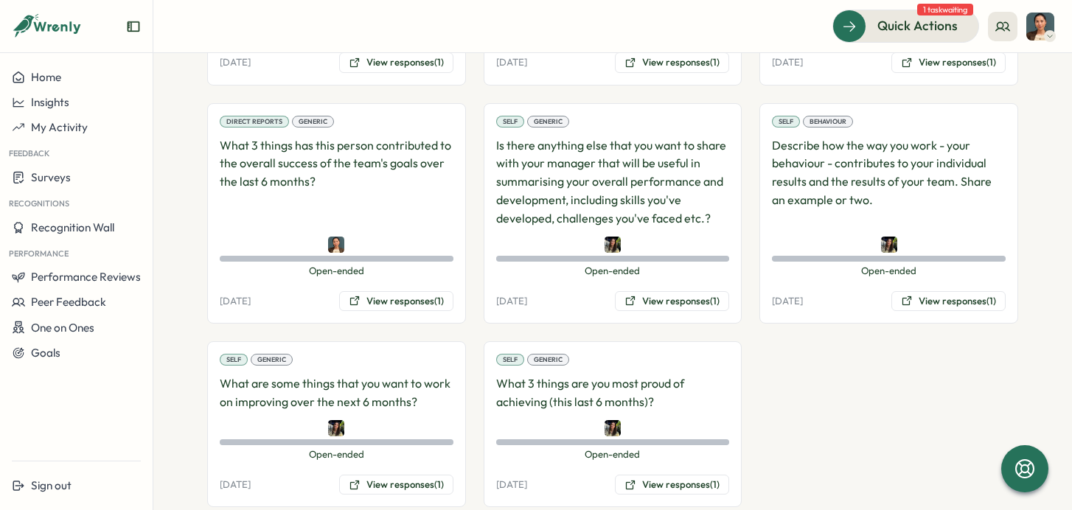
scroll to position [1386, 0]
click at [647, 290] on button "View responses (1)" at bounding box center [672, 300] width 114 height 21
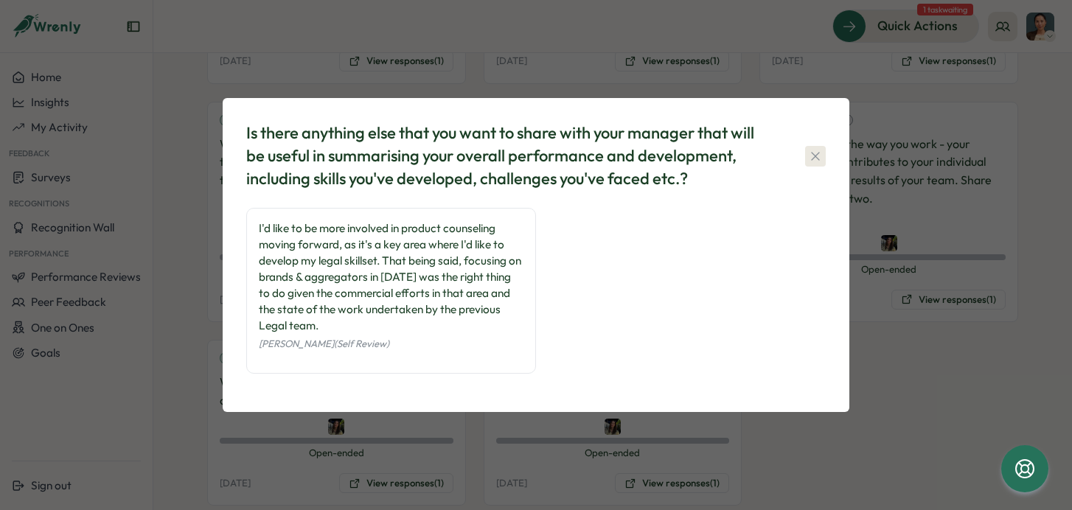
click at [814, 156] on icon "button" at bounding box center [815, 156] width 8 height 8
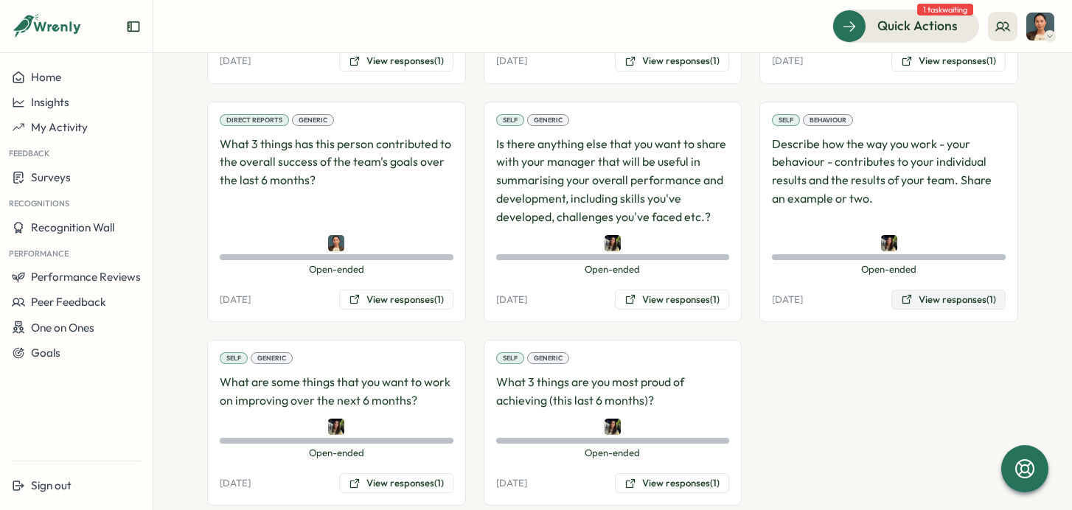
click at [919, 290] on button "View responses (1)" at bounding box center [948, 300] width 114 height 21
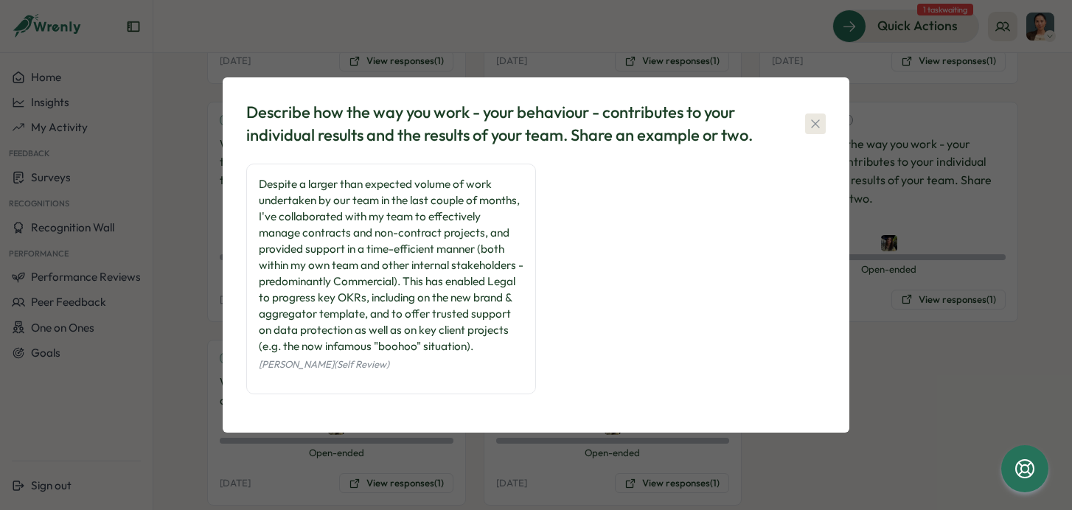
click at [821, 118] on icon "button" at bounding box center [815, 123] width 15 height 15
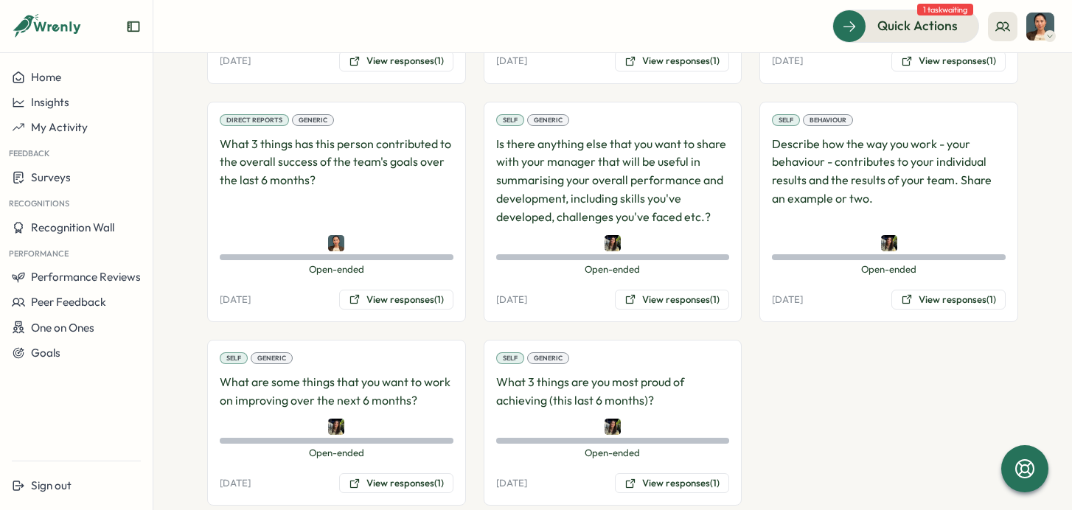
scroll to position [1401, 0]
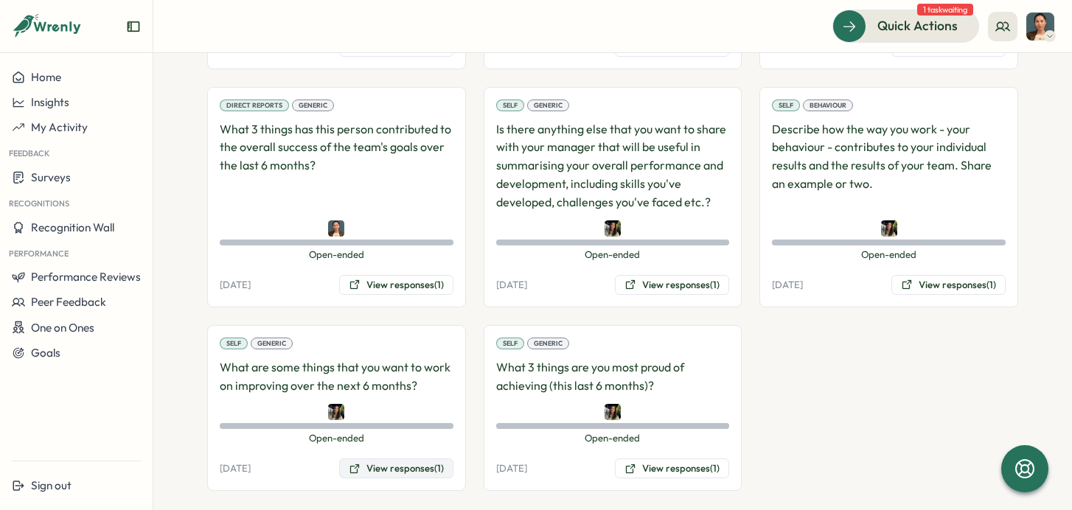
click at [433, 459] on button "View responses (1)" at bounding box center [396, 469] width 114 height 21
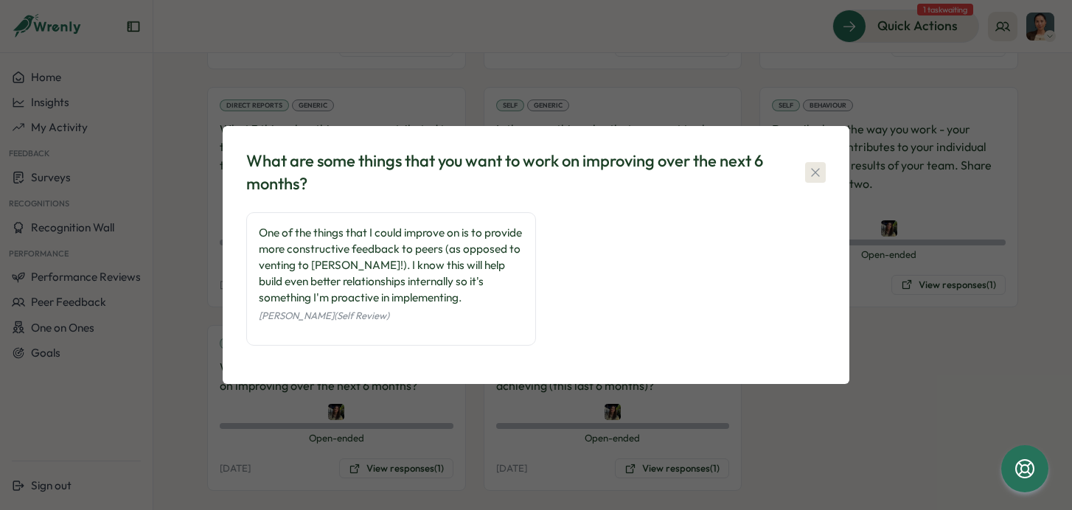
click at [813, 175] on icon "button" at bounding box center [815, 172] width 15 height 15
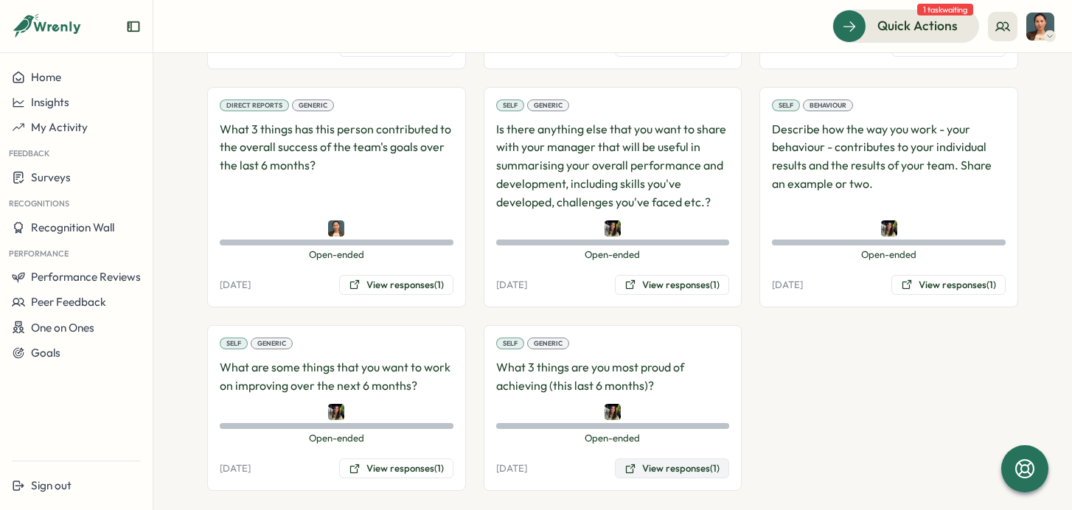
click at [672, 459] on button "View responses (1)" at bounding box center [672, 469] width 114 height 21
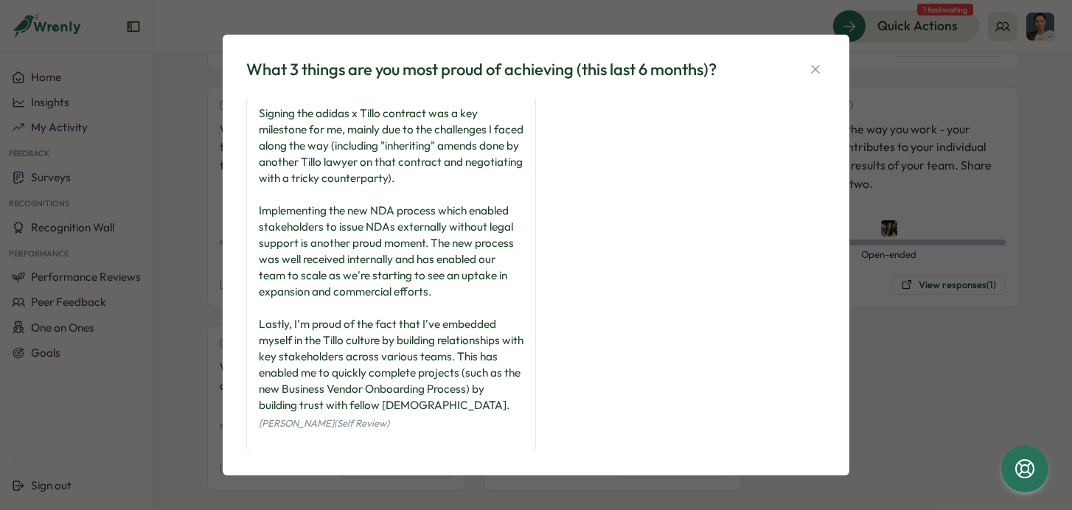
scroll to position [0, 0]
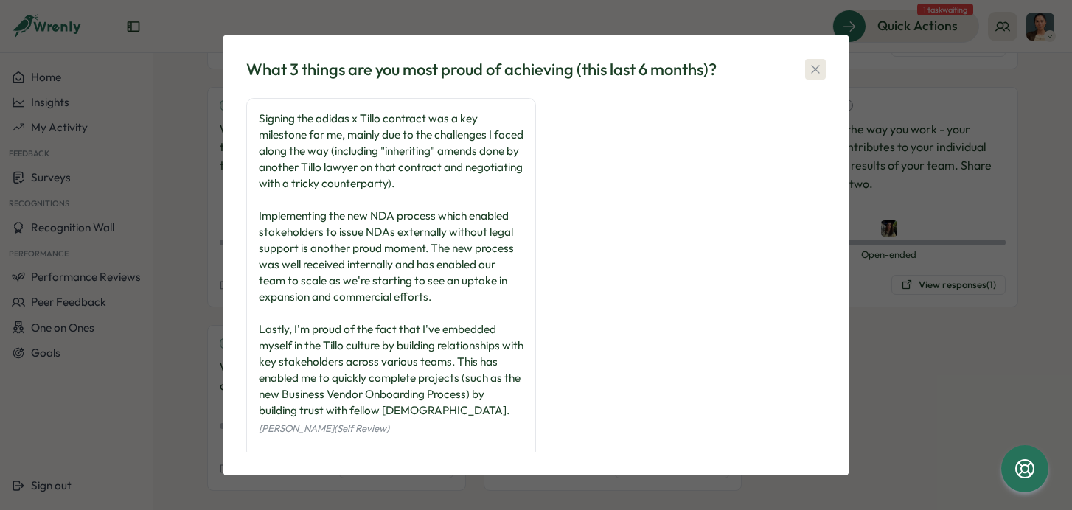
click at [818, 73] on icon "button" at bounding box center [815, 69] width 15 height 15
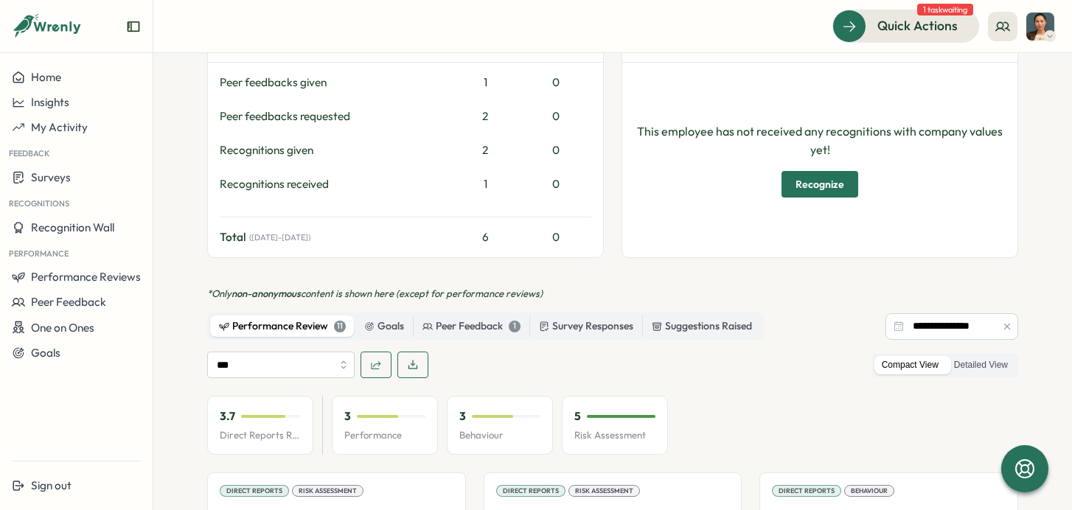
scroll to position [595, 0]
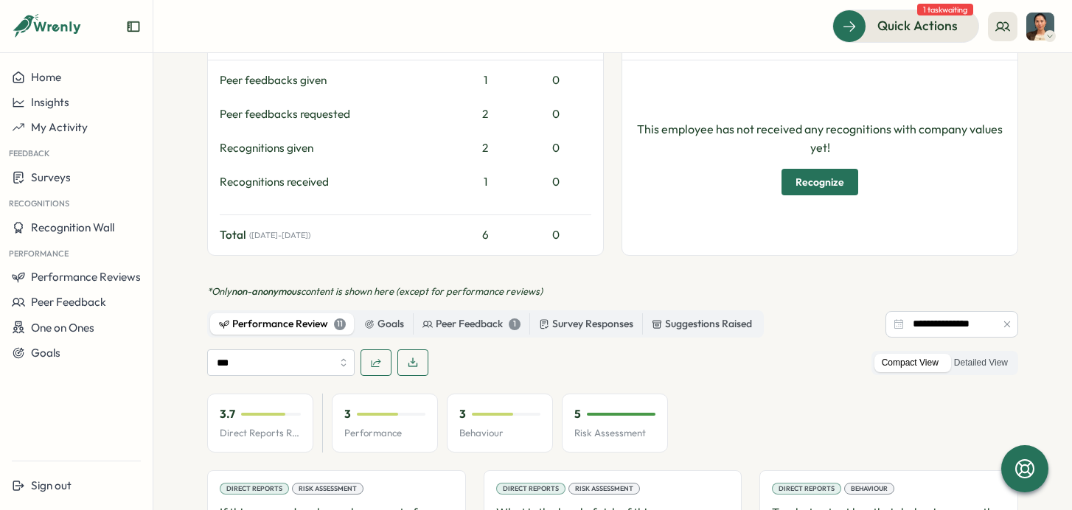
click at [267, 316] on div "Performance Review 11" at bounding box center [282, 324] width 127 height 16
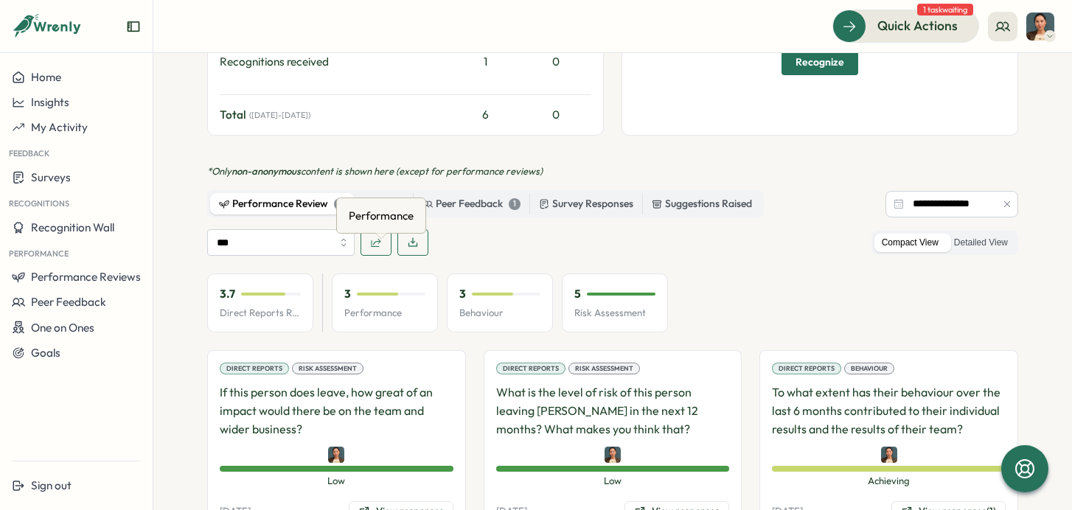
scroll to position [729, 0]
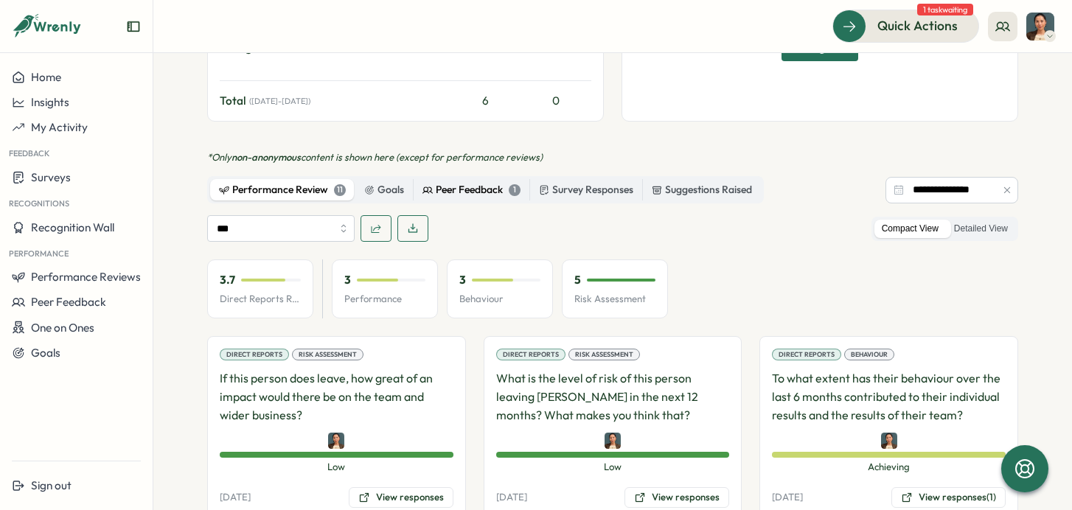
click at [471, 182] on div "Peer Feedback 1" at bounding box center [471, 190] width 98 height 16
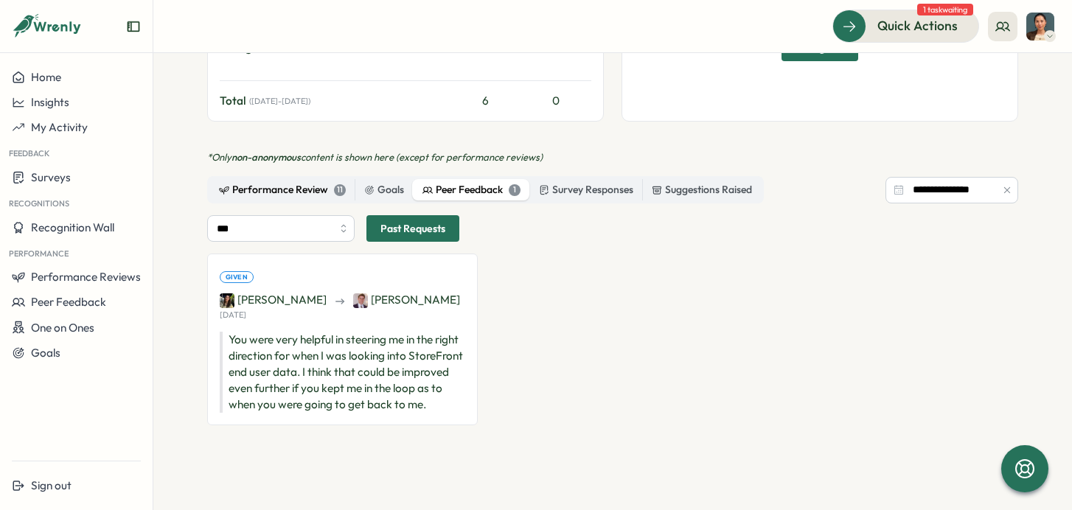
click at [292, 182] on div "Performance Review 11" at bounding box center [282, 190] width 127 height 16
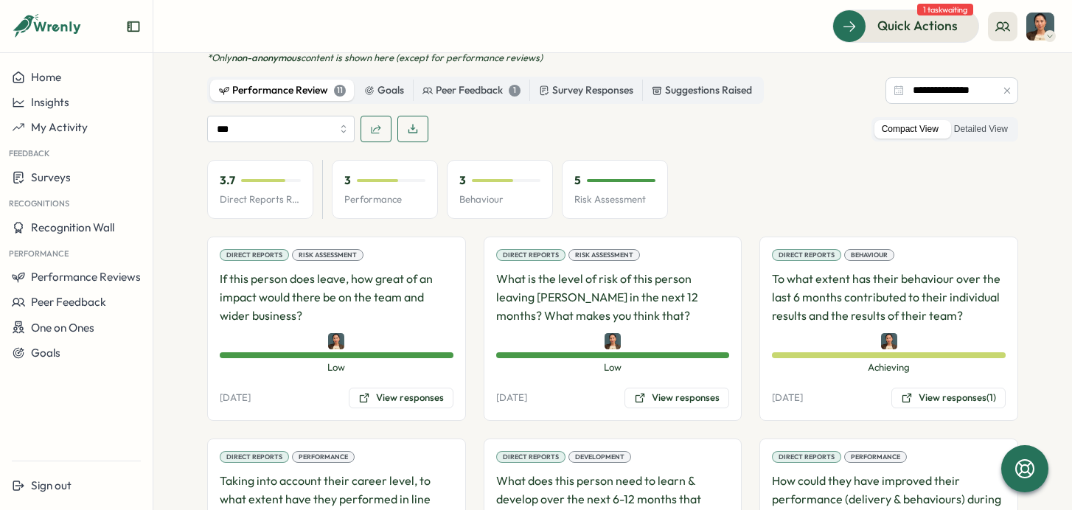
scroll to position [849, 0]
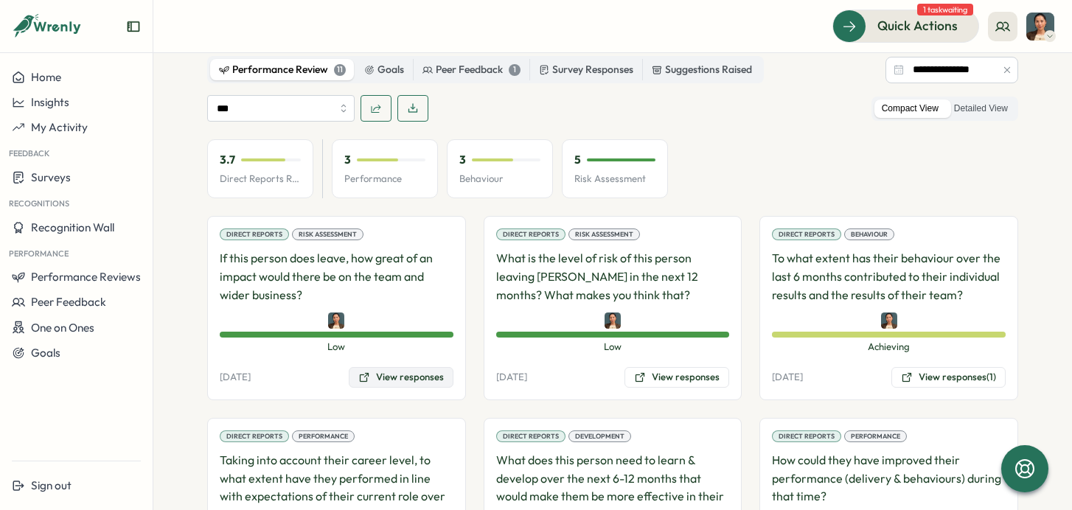
click at [404, 367] on button "View responses" at bounding box center [401, 377] width 105 height 21
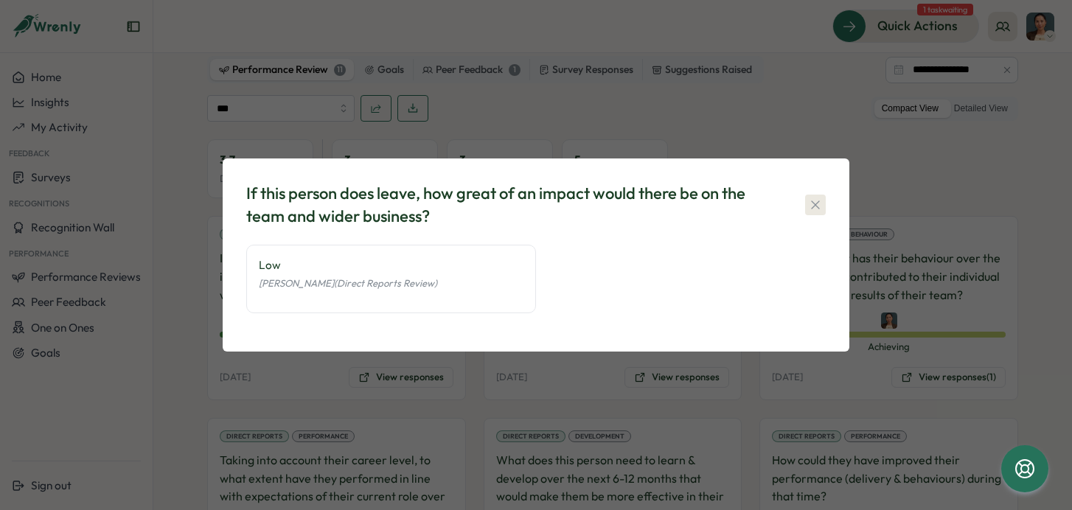
click at [820, 203] on icon "button" at bounding box center [815, 205] width 15 height 15
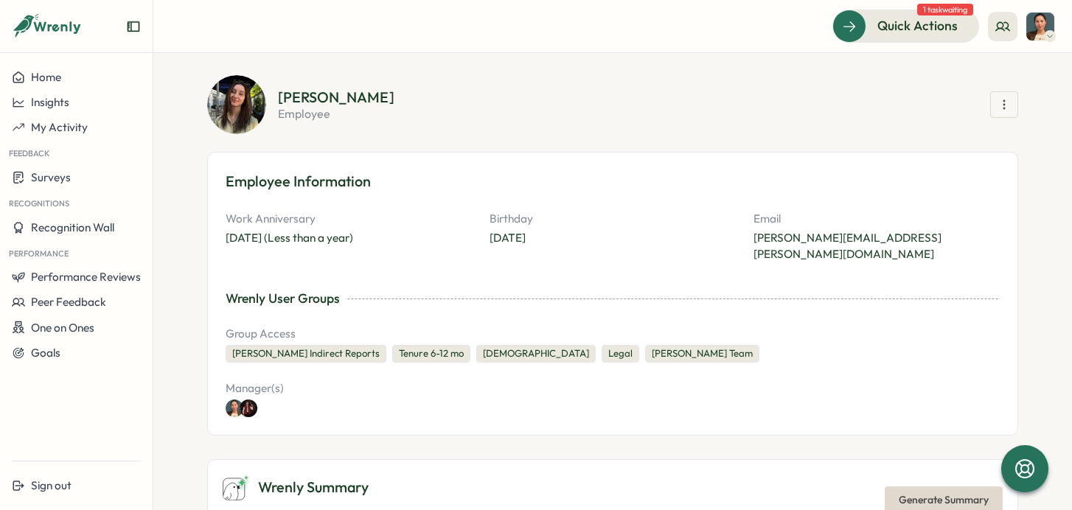
scroll to position [0, 0]
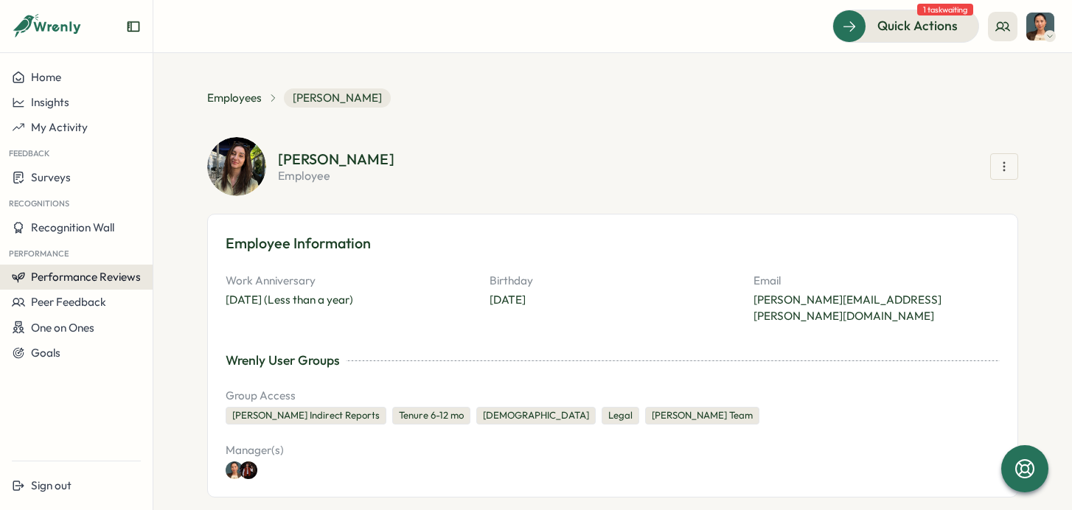
click at [50, 279] on span "Performance Reviews" at bounding box center [86, 277] width 110 height 14
click at [163, 265] on div "Reviews" at bounding box center [176, 263] width 41 height 16
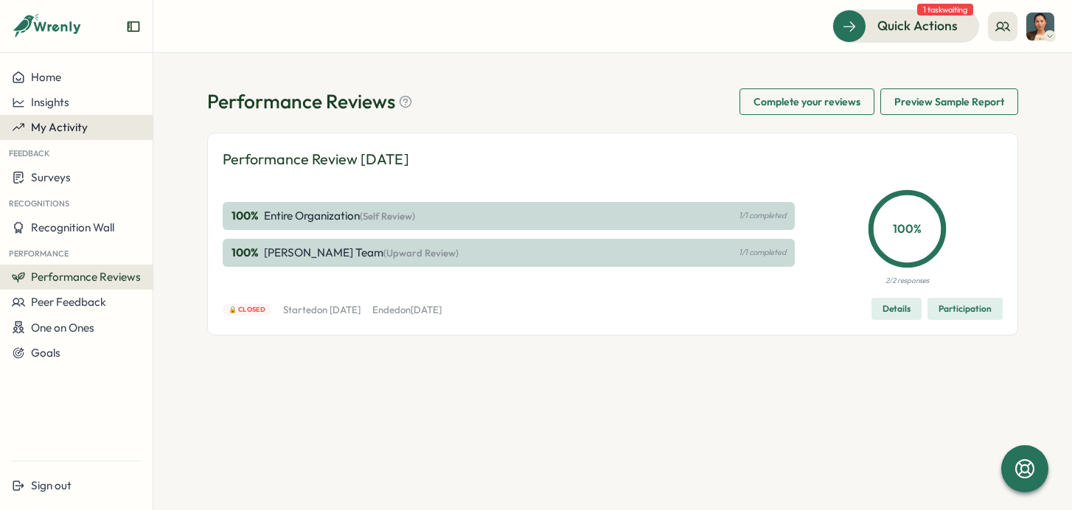
click at [77, 130] on span "My Activity" at bounding box center [59, 127] width 57 height 14
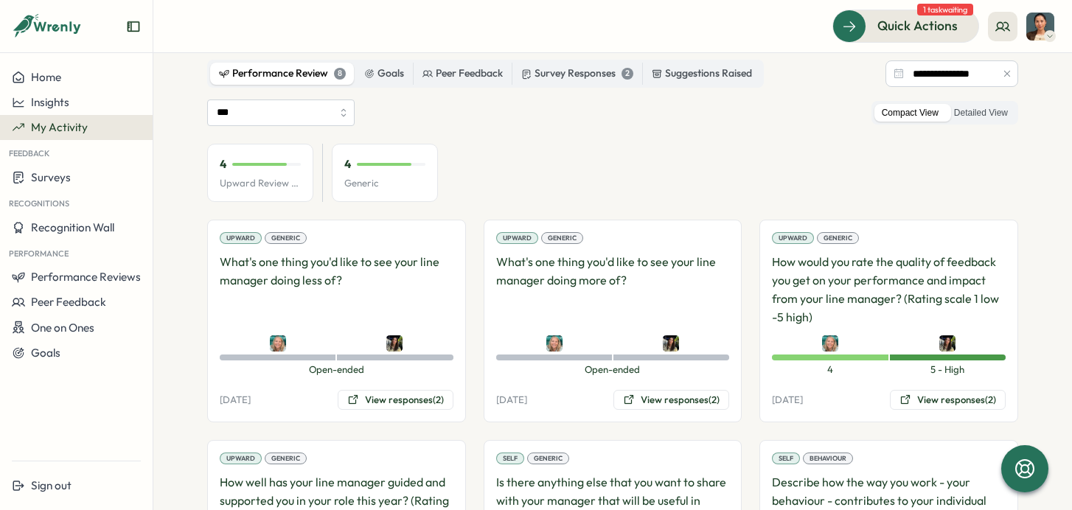
scroll to position [136, 0]
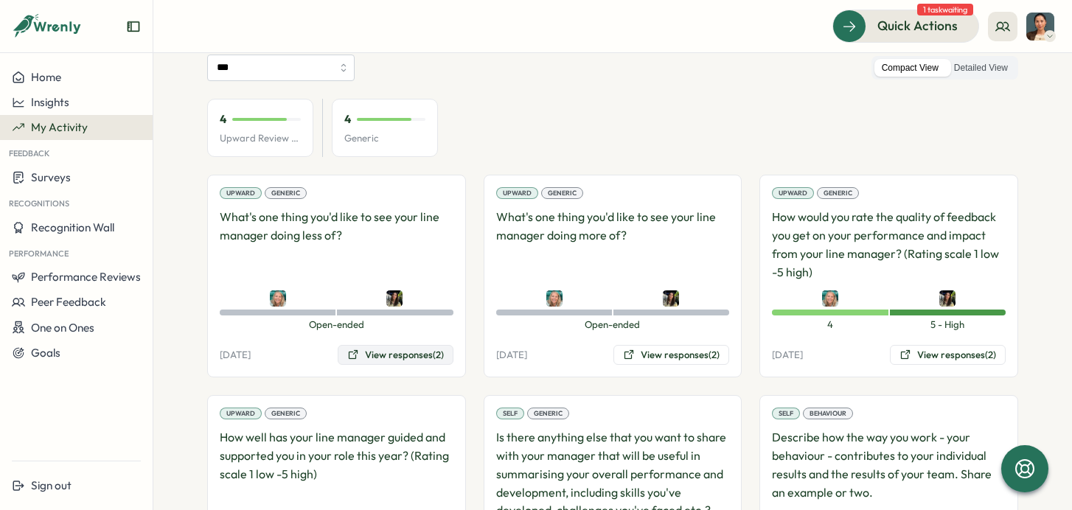
click at [358, 354] on button "View responses (2)" at bounding box center [396, 355] width 116 height 21
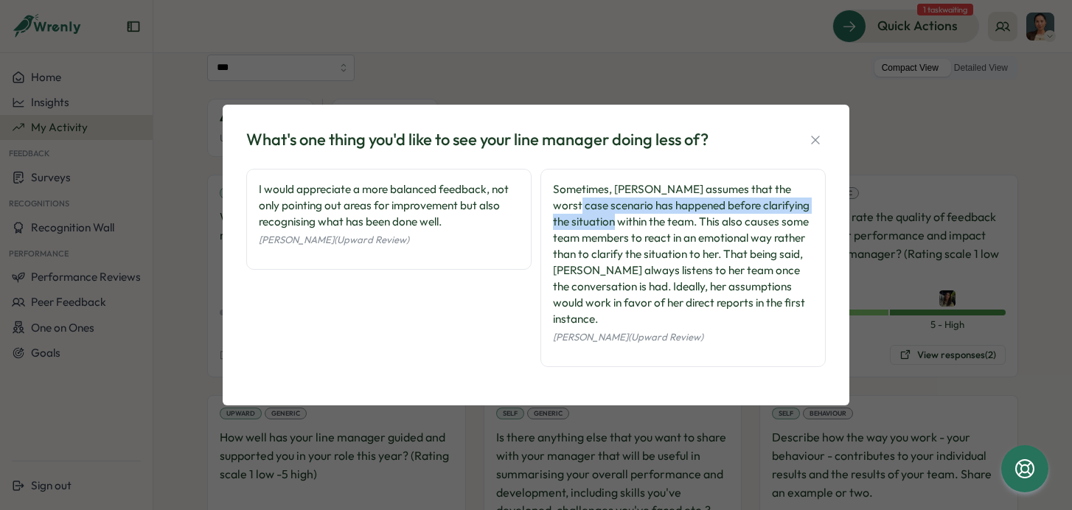
drag, startPoint x: 564, startPoint y: 203, endPoint x: 630, endPoint y: 215, distance: 66.7
click at [630, 215] on div "Sometimes, [PERSON_NAME] assumes that the worst case scenario has happened befo…" at bounding box center [683, 254] width 260 height 146
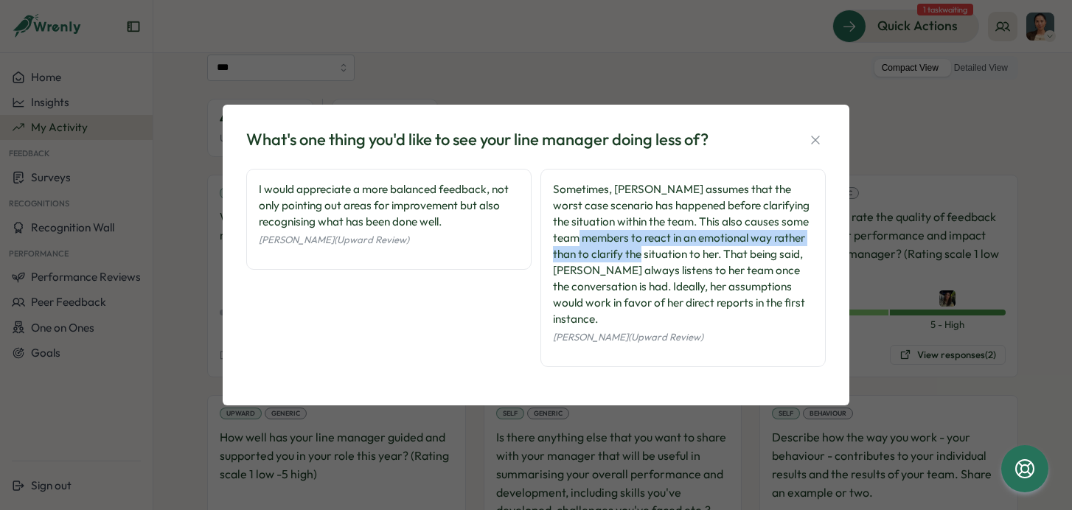
drag, startPoint x: 629, startPoint y: 236, endPoint x: 675, endPoint y: 246, distance: 46.7
click at [675, 246] on div "Sometimes, [PERSON_NAME] assumes that the worst case scenario has happened befo…" at bounding box center [683, 254] width 260 height 146
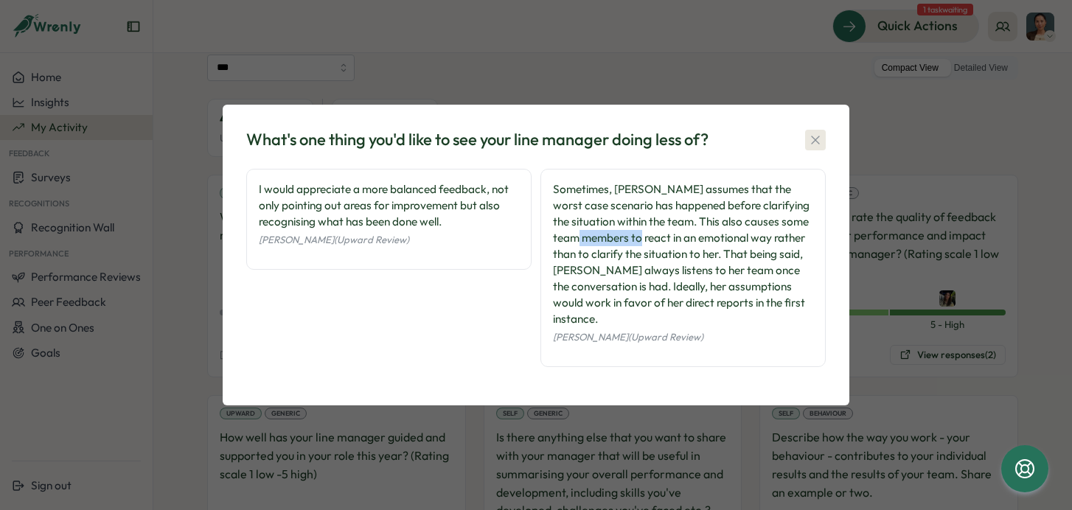
click at [820, 133] on icon "button" at bounding box center [815, 140] width 15 height 15
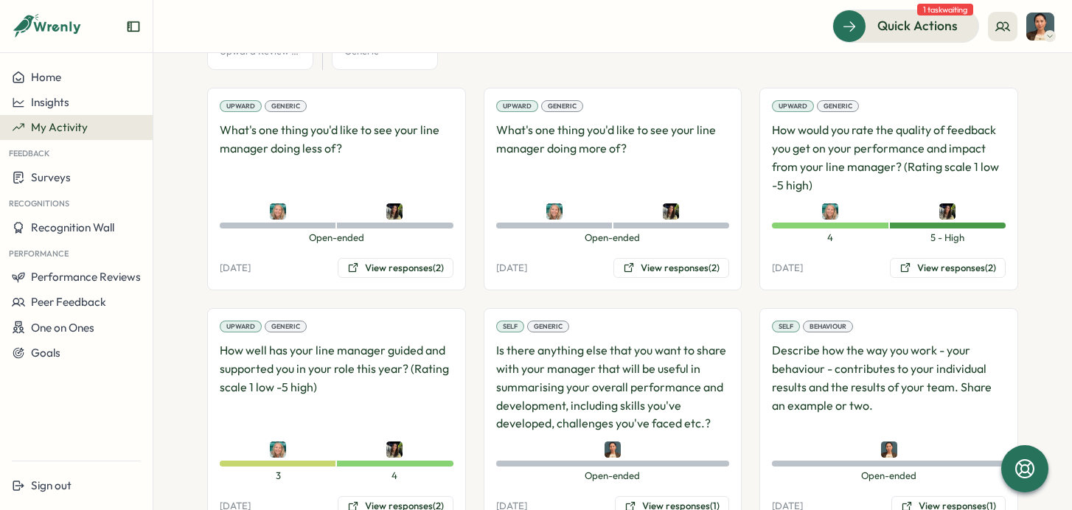
scroll to position [235, 0]
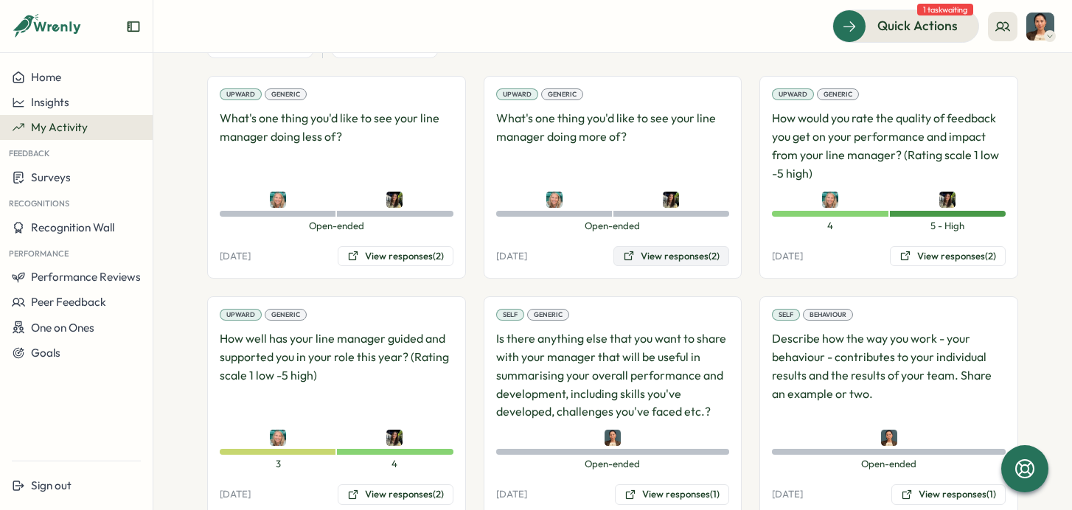
click at [664, 251] on button "View responses (2)" at bounding box center [671, 256] width 116 height 21
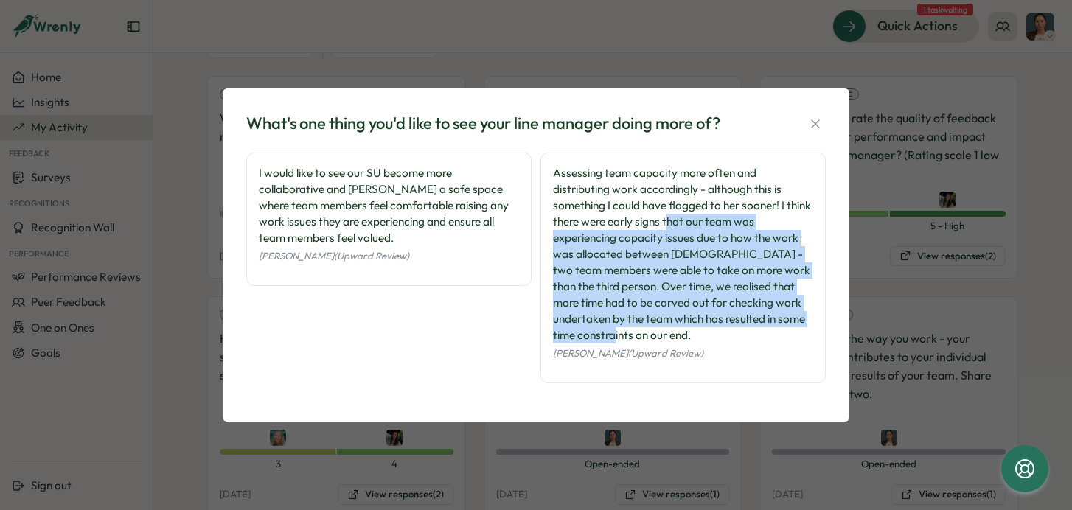
drag, startPoint x: 669, startPoint y: 327, endPoint x: 667, endPoint y: 217, distance: 109.9
click at [667, 217] on div "Assessing team capacity more often and distributing work accordingly - although…" at bounding box center [683, 254] width 260 height 178
click at [810, 123] on icon "button" at bounding box center [815, 123] width 15 height 15
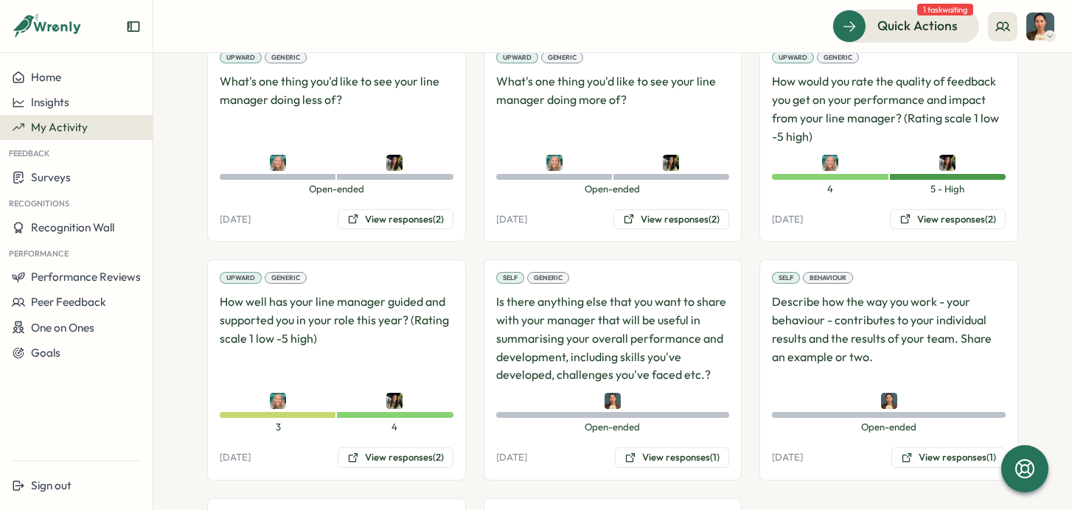
scroll to position [293, 0]
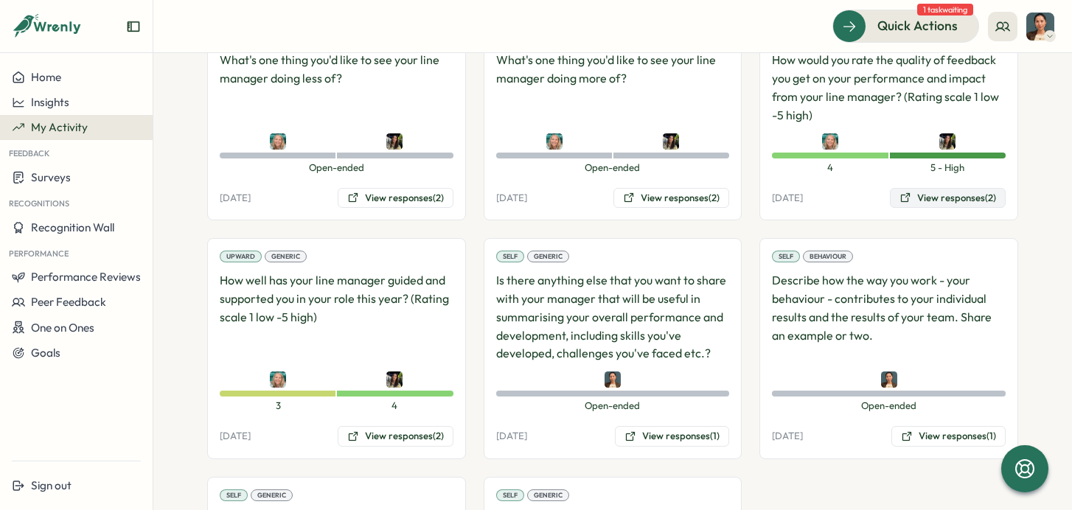
click at [920, 195] on button "View responses (2)" at bounding box center [948, 198] width 116 height 21
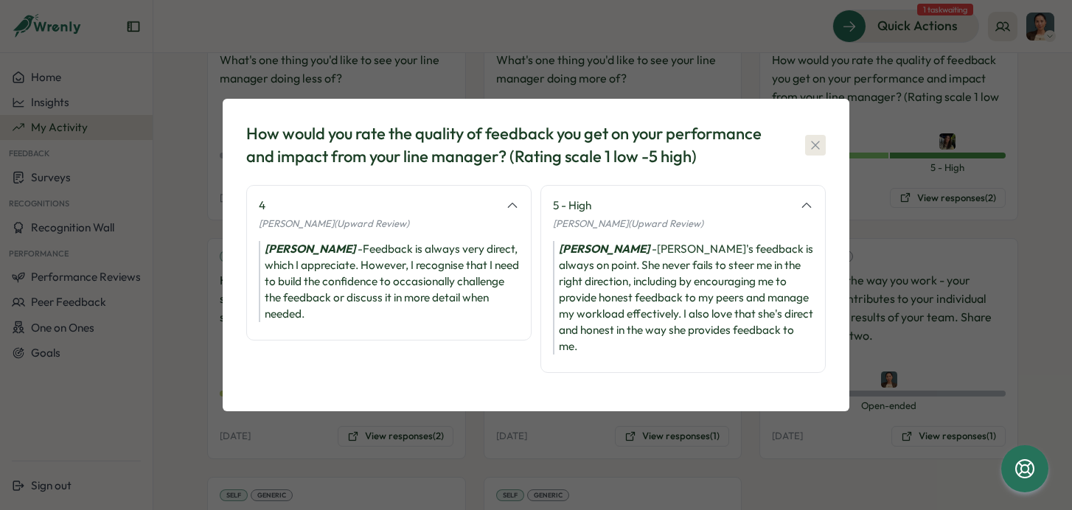
click at [818, 147] on icon "button" at bounding box center [815, 145] width 8 height 8
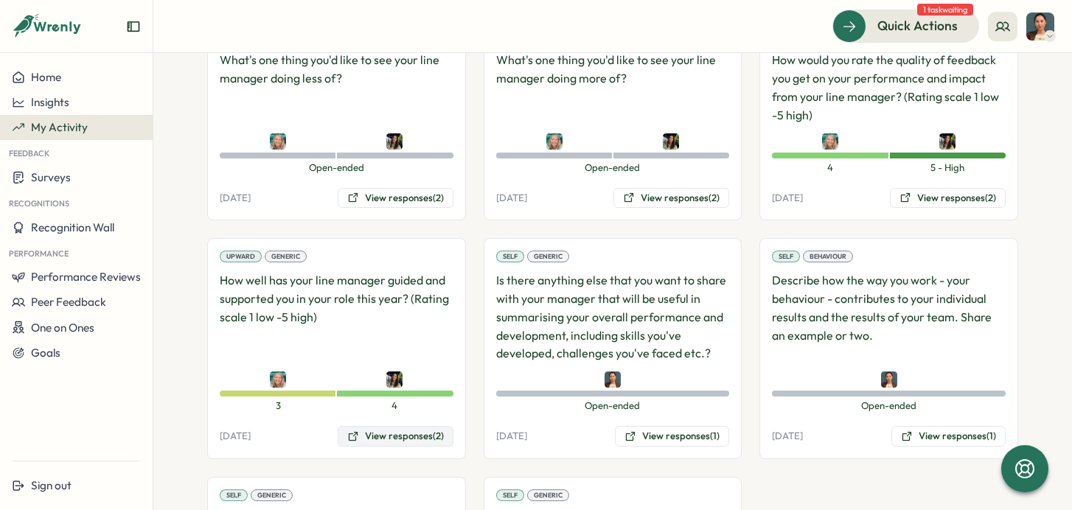
click at [412, 445] on button "View responses (2)" at bounding box center [396, 436] width 116 height 21
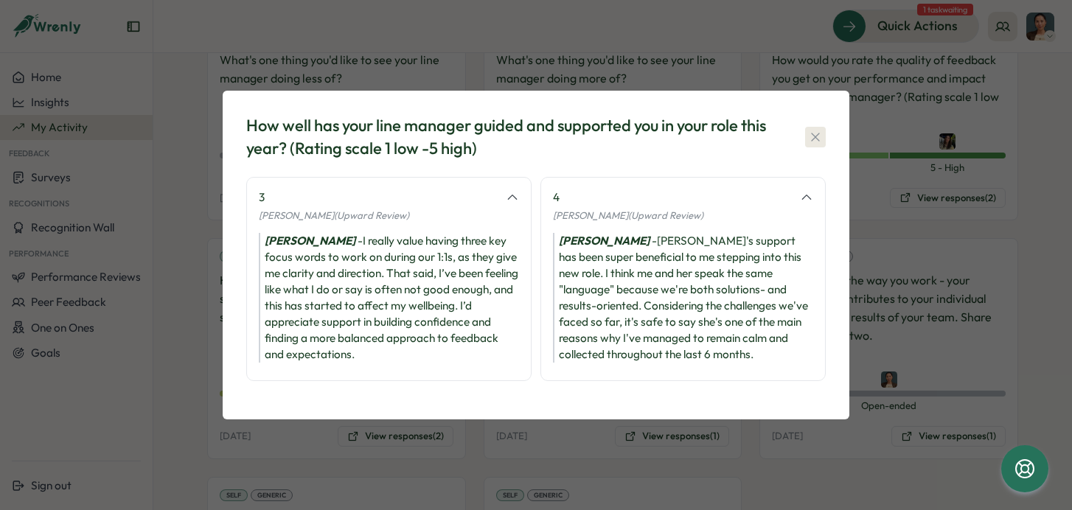
click at [818, 137] on icon "button" at bounding box center [815, 137] width 15 height 15
